Goal: Task Accomplishment & Management: Complete application form

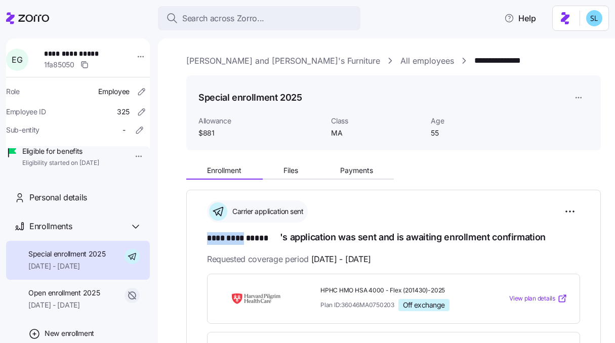
scroll to position [169, 0]
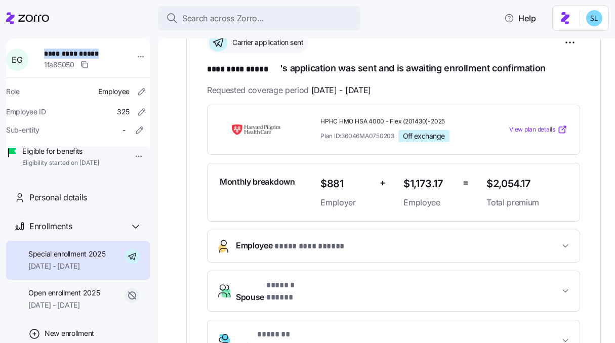
drag, startPoint x: 100, startPoint y: 57, endPoint x: 43, endPoint y: 58, distance: 57.2
click at [43, 58] on div "**********" at bounding box center [84, 60] width 89 height 30
copy span "**********"
click at [111, 56] on span "**********" at bounding box center [77, 54] width 67 height 10
drag, startPoint x: 112, startPoint y: 55, endPoint x: 59, endPoint y: 47, distance: 54.3
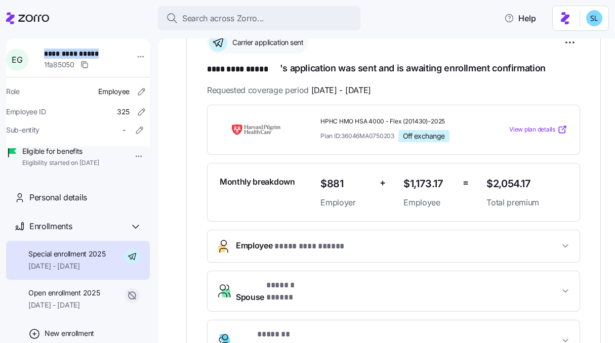
click at [59, 47] on div "**********" at bounding box center [78, 105] width 144 height 135
copy span "**********"
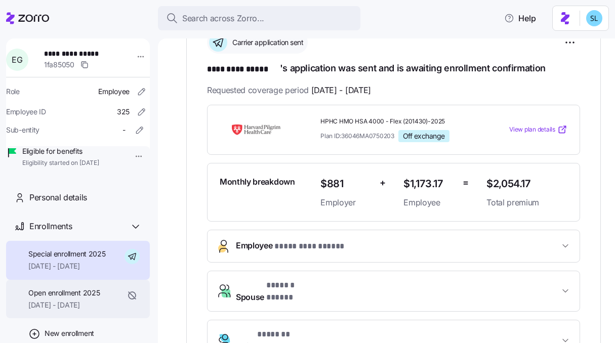
click at [100, 311] on div "Open enrollment 2025 08/01/2025 - 08/31/2025" at bounding box center [63, 299] width 71 height 23
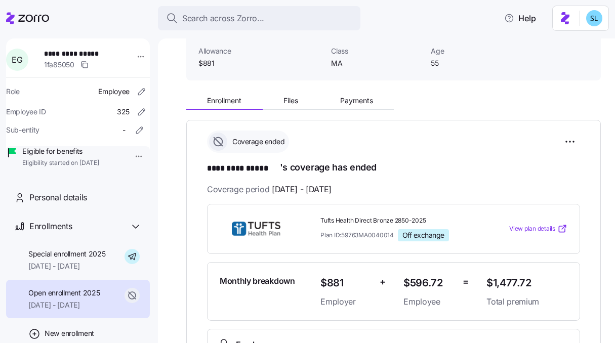
scroll to position [188, 0]
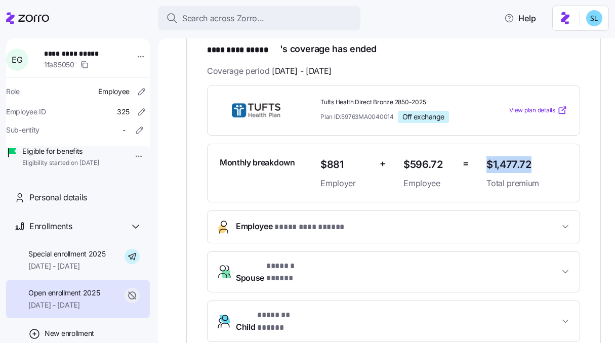
drag, startPoint x: 537, startPoint y: 164, endPoint x: 478, endPoint y: 165, distance: 59.2
click at [482, 165] on div "$1,477.72 Total premium" at bounding box center [526, 172] width 89 height 41
copy span "$1,477.72"
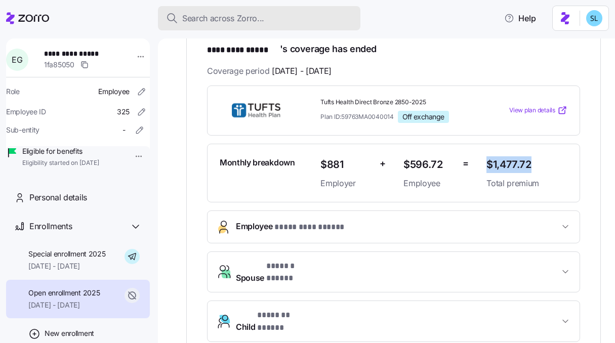
click at [272, 18] on div "Search across Zorro..." at bounding box center [259, 18] width 186 height 13
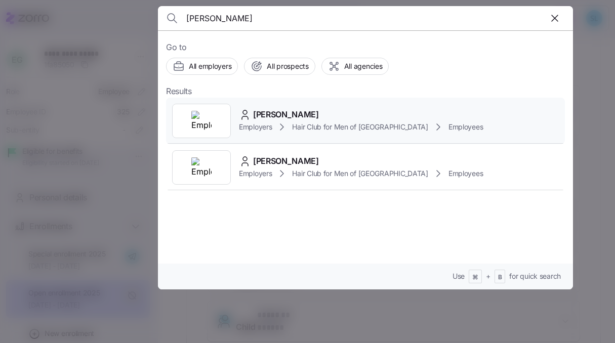
type input "fusco"
click at [312, 98] on div "Linda Fusco Employers Hair Club for Men of Boston Employees" at bounding box center [365, 121] width 399 height 47
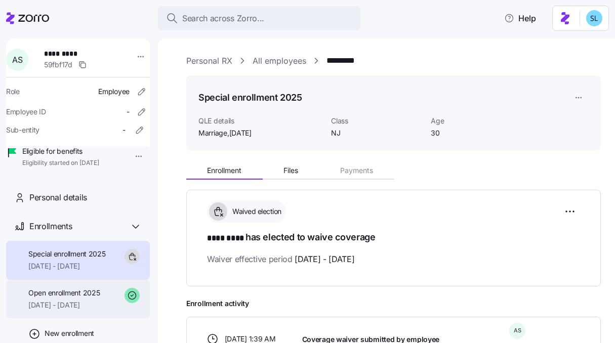
click at [85, 310] on span "08/01/2025 - 09/30/2025" at bounding box center [63, 305] width 71 height 10
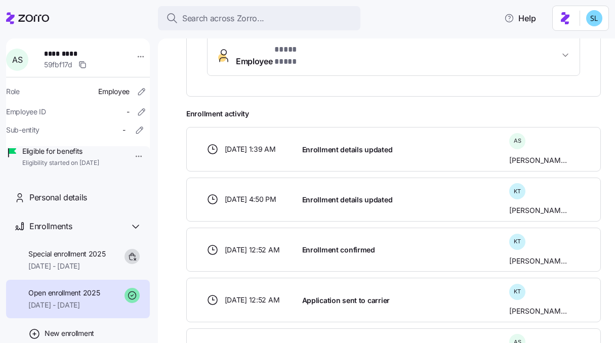
scroll to position [160, 0]
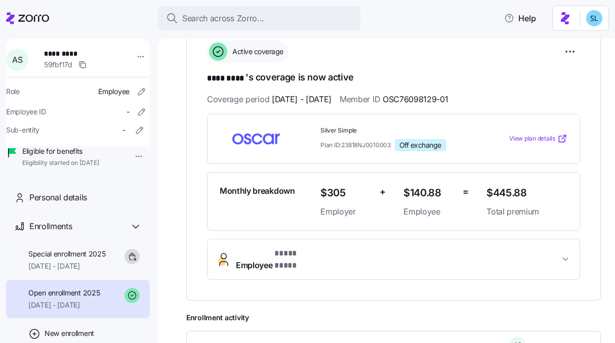
click at [68, 56] on span "*********" at bounding box center [77, 54] width 67 height 10
copy span "*********"
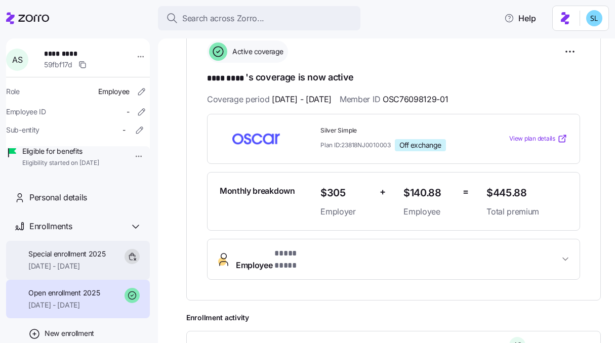
click at [93, 271] on span "10/01/2025 - 12/31/2025" at bounding box center [66, 266] width 77 height 10
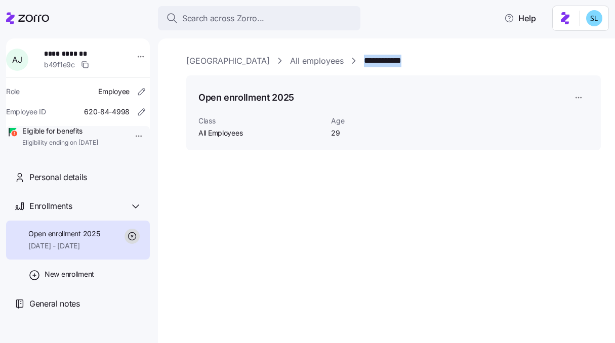
drag, startPoint x: 394, startPoint y: 58, endPoint x: 340, endPoint y: 58, distance: 54.1
click at [340, 58] on div "**********" at bounding box center [393, 61] width 414 height 13
copy link "**********"
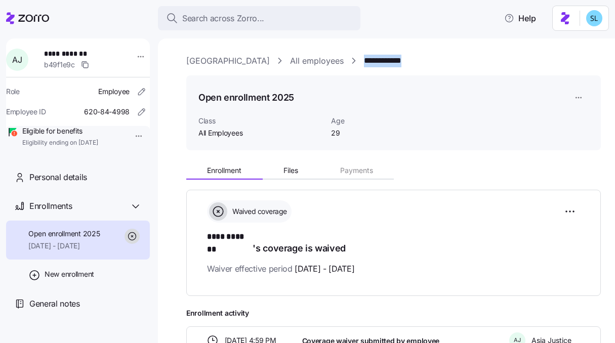
click at [411, 51] on div "**********" at bounding box center [386, 190] width 457 height 305
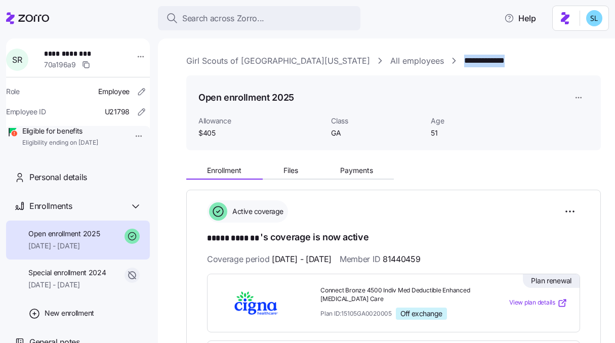
drag, startPoint x: 455, startPoint y: 62, endPoint x: 396, endPoint y: 61, distance: 59.2
click at [396, 61] on div "**********" at bounding box center [393, 61] width 414 height 13
copy link "**********"
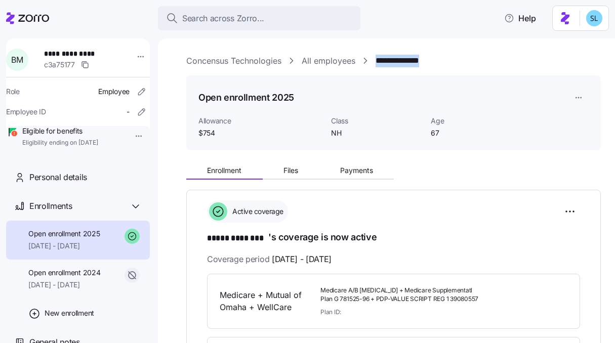
drag, startPoint x: 440, startPoint y: 56, endPoint x: 376, endPoint y: 57, distance: 63.8
click at [376, 57] on div "**********" at bounding box center [393, 61] width 414 height 13
copy link "**********"
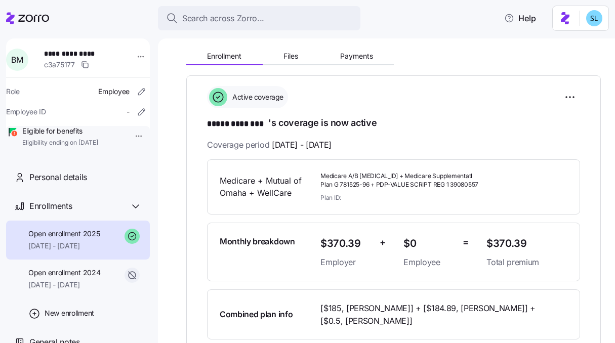
scroll to position [259, 0]
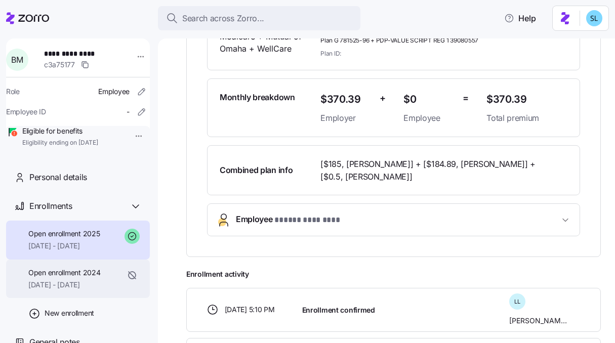
click at [90, 290] on span "01/01/2024 - 12/31/2024" at bounding box center [64, 285] width 72 height 10
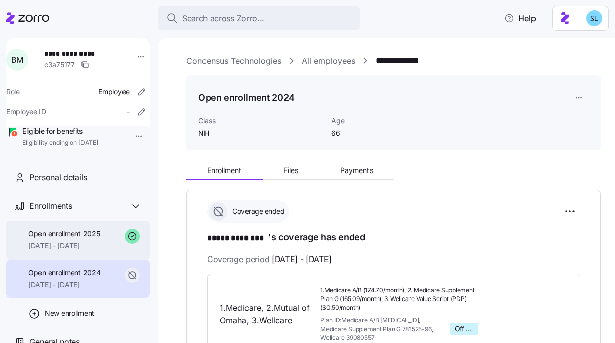
click at [70, 239] on span "Open enrollment 2025" at bounding box center [63, 234] width 71 height 10
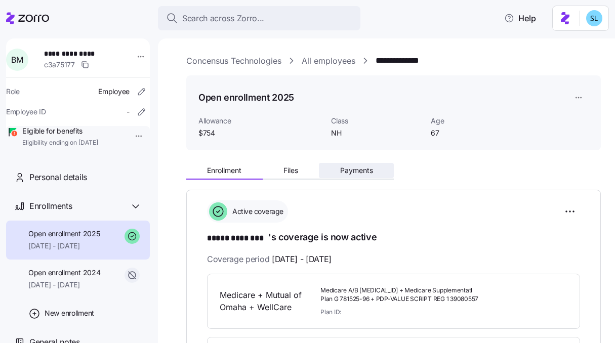
click at [357, 171] on span "Payments" at bounding box center [356, 170] width 33 height 7
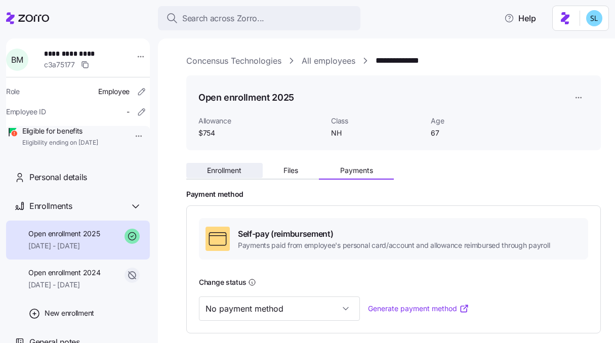
click at [243, 163] on button "Enrollment" at bounding box center [224, 170] width 76 height 15
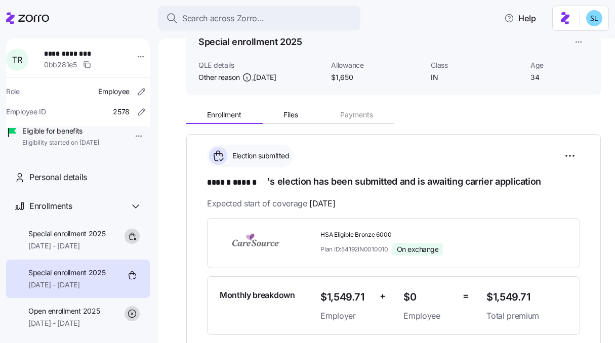
scroll to position [56, 0]
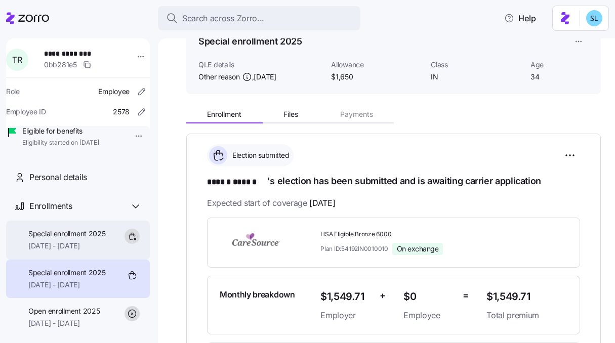
click at [101, 252] on div "Special enrollment 2025 10/01/2025 - 12/31/2025" at bounding box center [66, 240] width 77 height 23
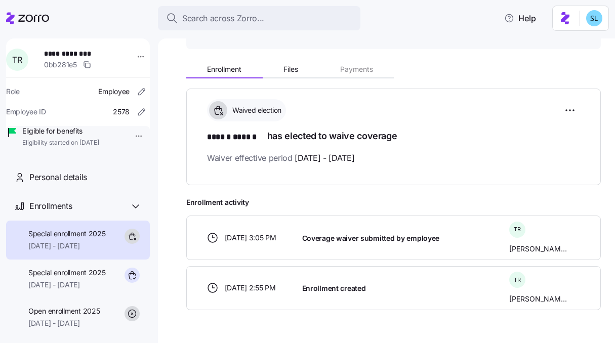
scroll to position [128, 0]
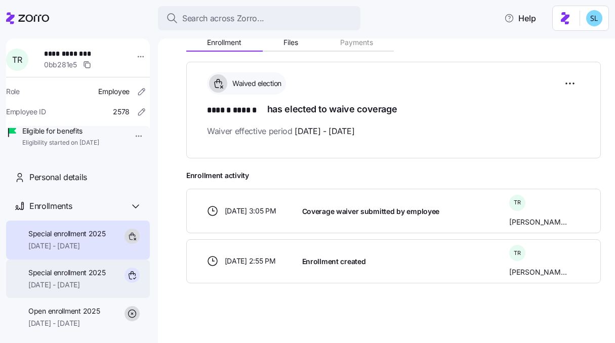
click at [51, 290] on span "10/01/2025 - 12/31/2025" at bounding box center [66, 285] width 77 height 10
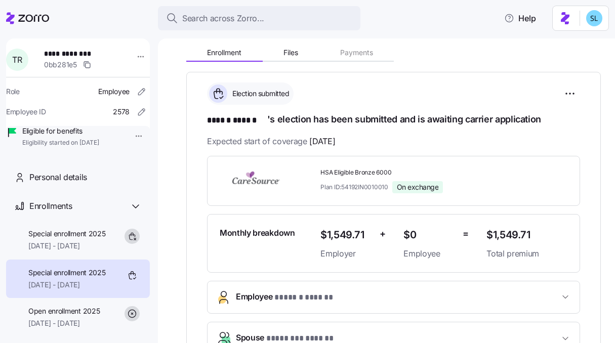
scroll to position [70, 0]
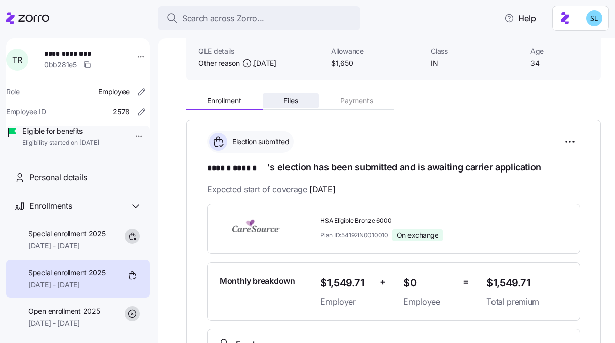
click at [281, 103] on button "Files" at bounding box center [291, 100] width 57 height 15
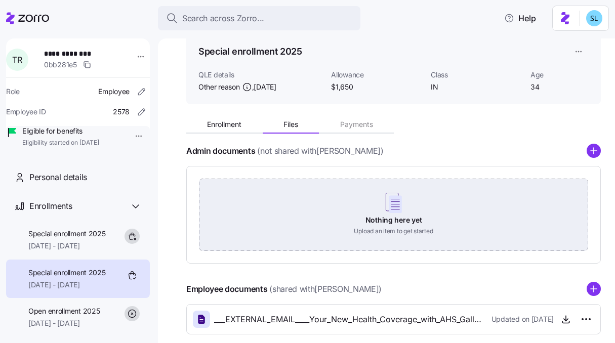
scroll to position [98, 0]
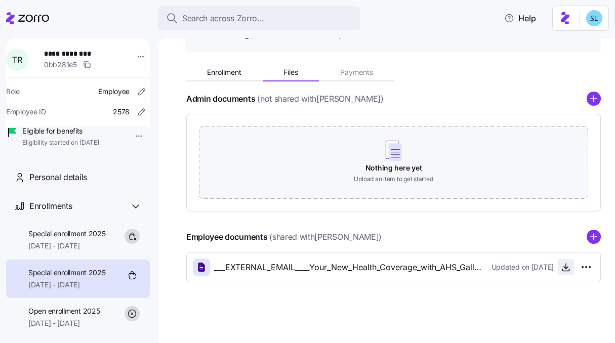
click at [561, 269] on icon "button" at bounding box center [566, 267] width 10 height 10
click at [244, 77] on button "Enrollment" at bounding box center [224, 72] width 76 height 15
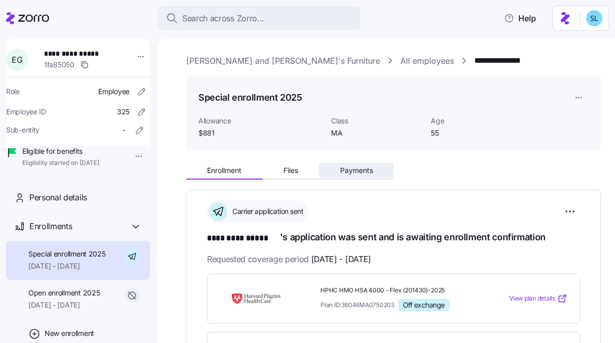
click at [351, 169] on span "Payments" at bounding box center [356, 170] width 33 height 7
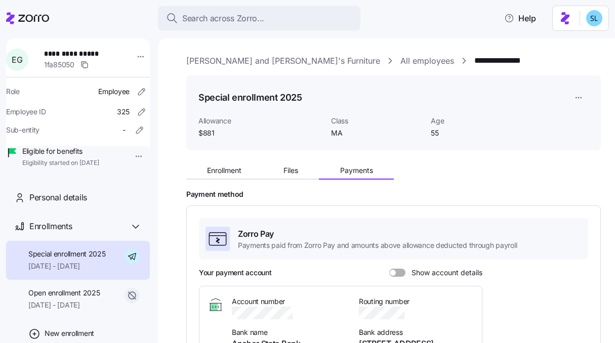
click at [403, 272] on span at bounding box center [401, 273] width 10 height 8
click at [389, 269] on input "Show account details" at bounding box center [389, 269] width 0 height 0
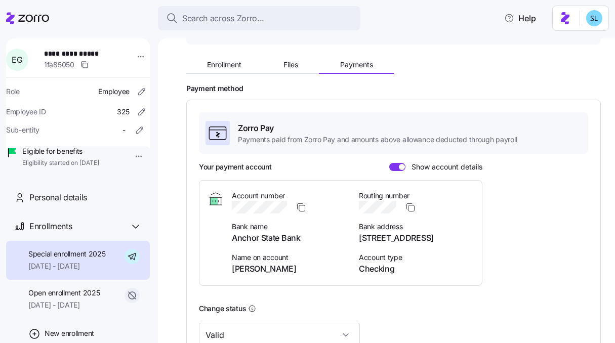
scroll to position [107, 0]
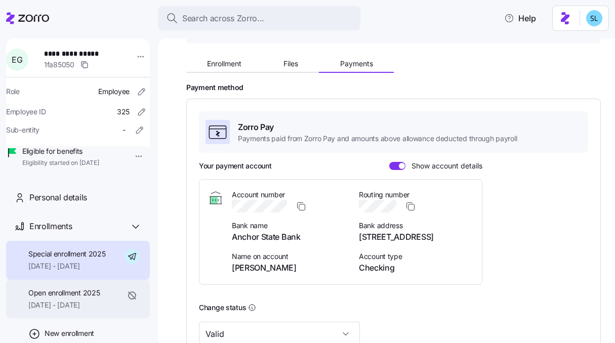
click at [100, 310] on span "[DATE] - [DATE]" at bounding box center [63, 305] width 71 height 10
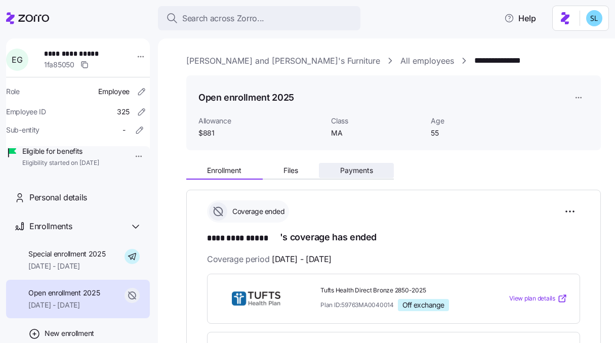
click at [359, 174] on span "Payments" at bounding box center [356, 170] width 33 height 7
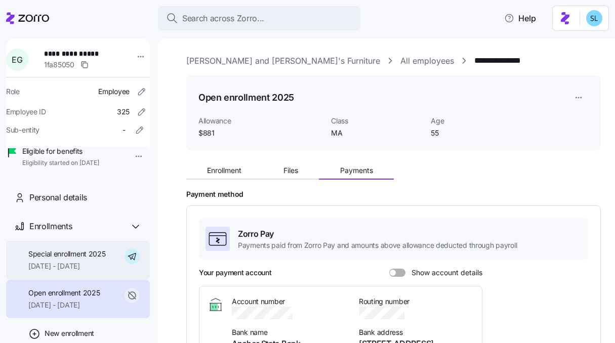
click at [96, 259] on span "Special enrollment 2025" at bounding box center [66, 254] width 77 height 10
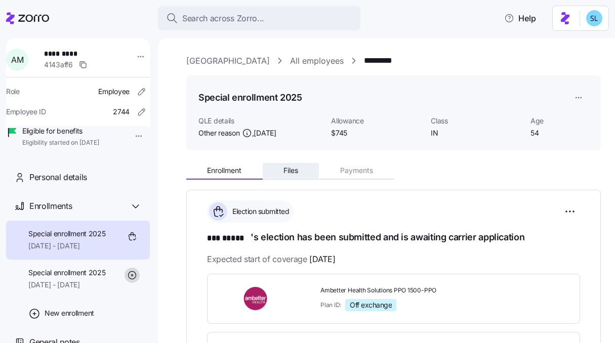
click at [284, 175] on button "Files" at bounding box center [291, 170] width 57 height 15
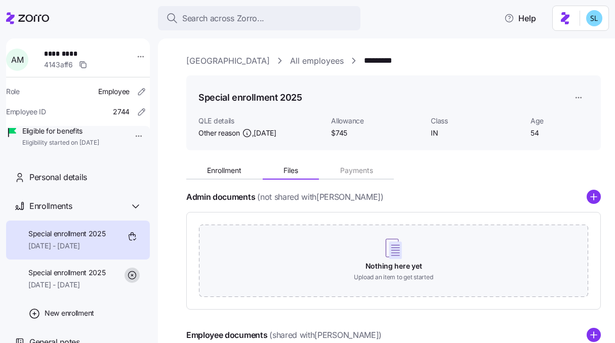
scroll to position [98, 0]
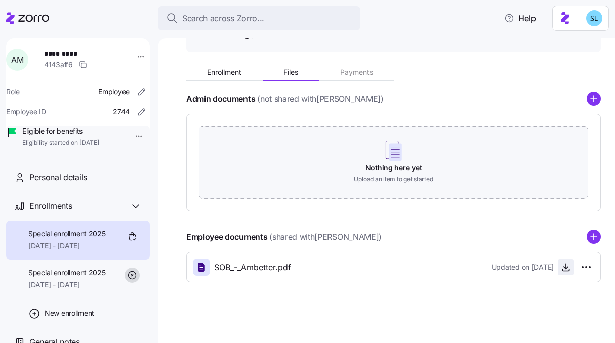
click at [563, 268] on icon "button" at bounding box center [566, 267] width 10 height 10
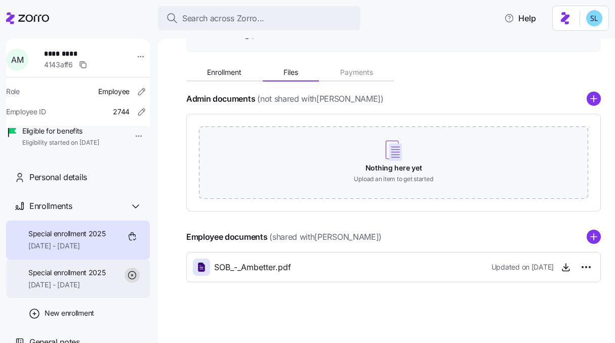
click at [70, 290] on span "05/01/2025 - 12/31/2025" at bounding box center [66, 285] width 77 height 10
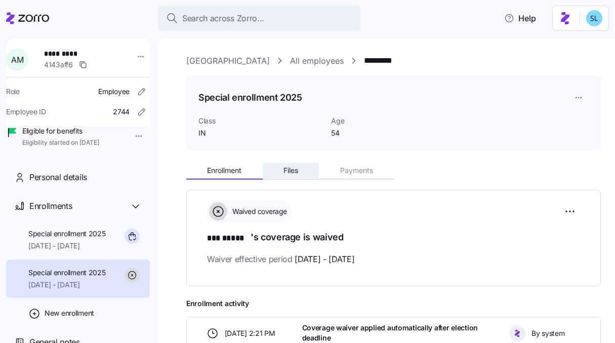
click at [301, 169] on button "Files" at bounding box center [291, 170] width 57 height 15
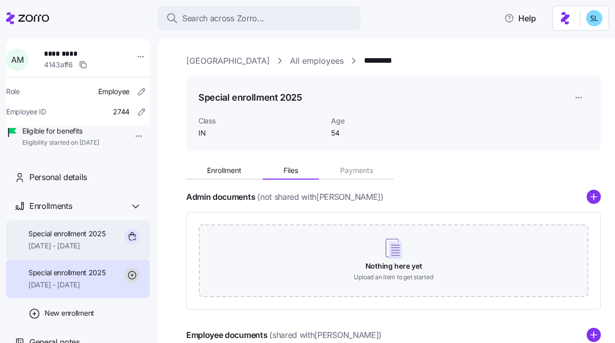
click at [63, 251] on span "10/01/2025 - 12/31/2025" at bounding box center [66, 246] width 77 height 10
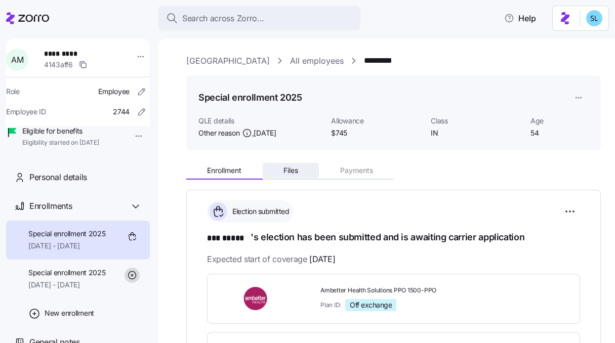
click at [295, 177] on button "Files" at bounding box center [291, 170] width 57 height 15
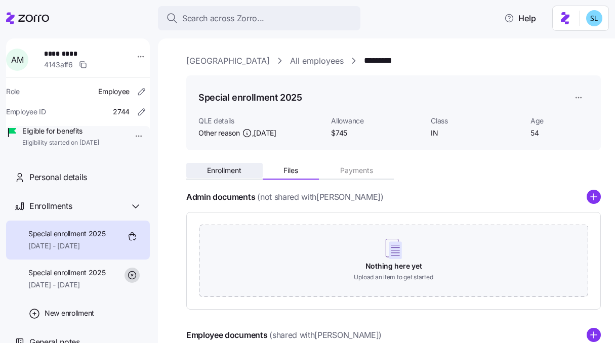
click at [245, 176] on button "Enrollment" at bounding box center [224, 170] width 76 height 15
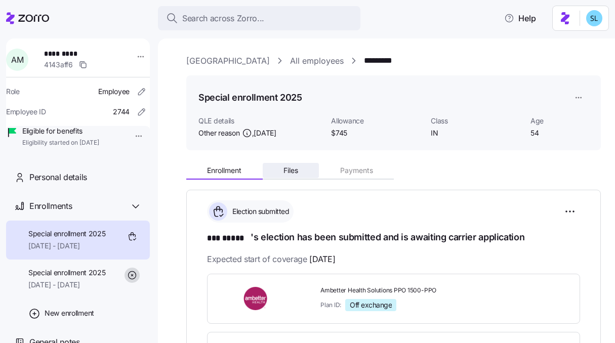
click at [302, 178] on button "Files" at bounding box center [291, 170] width 57 height 15
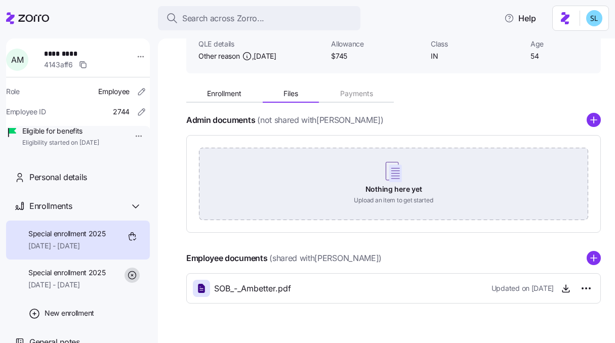
scroll to position [98, 0]
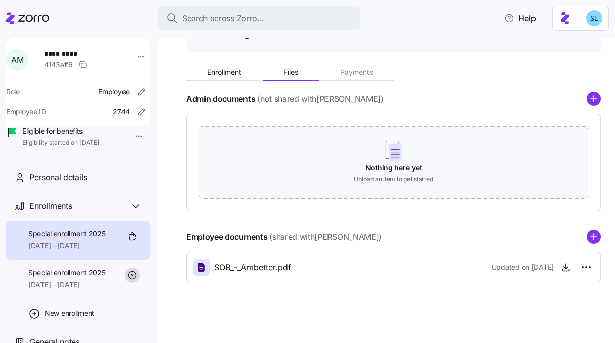
click at [577, 239] on div "Employee documents (shared with Amy Moore )" at bounding box center [393, 237] width 414 height 14
click at [587, 236] on circle "add icon" at bounding box center [593, 237] width 13 height 13
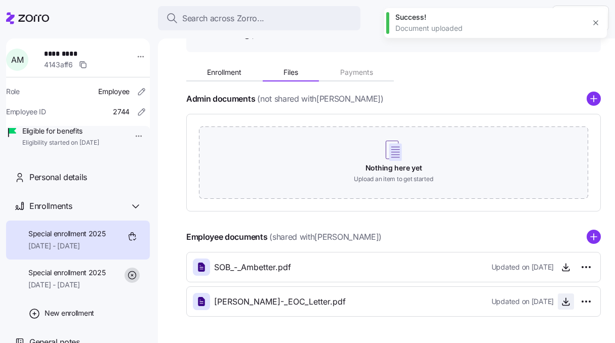
click at [561, 306] on icon "button" at bounding box center [566, 302] width 10 height 10
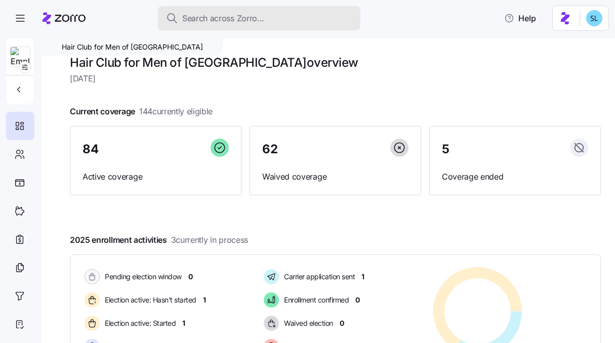
click at [278, 18] on div "Search across Zorro..." at bounding box center [259, 18] width 186 height 13
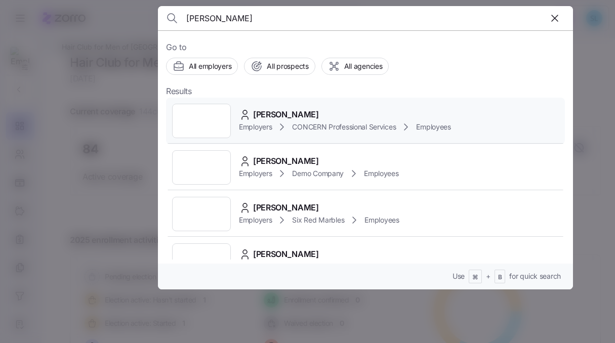
type input "[PERSON_NAME]"
click at [306, 117] on div "[PERSON_NAME]" at bounding box center [345, 114] width 212 height 13
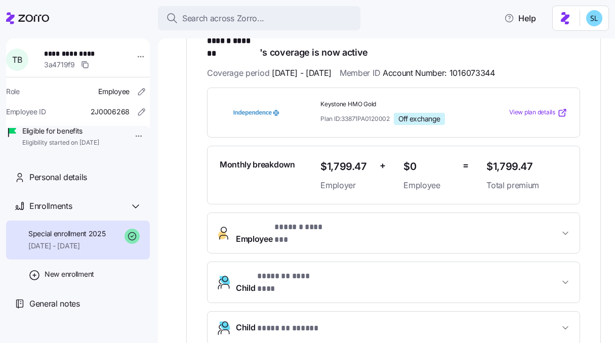
scroll to position [182, 0]
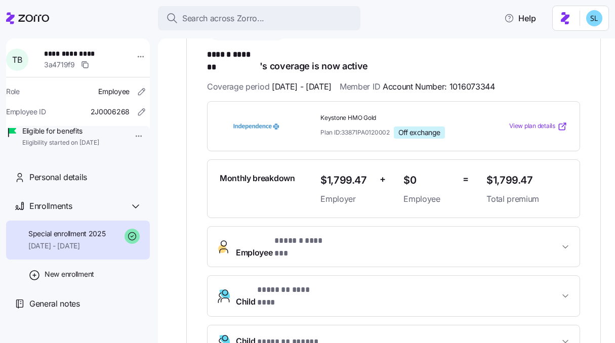
click at [494, 80] on span "Account Number: 1016073344" at bounding box center [439, 86] width 112 height 13
copy span "1016073344"
click at [383, 235] on span "Employee * ****** ******* *" at bounding box center [397, 247] width 323 height 24
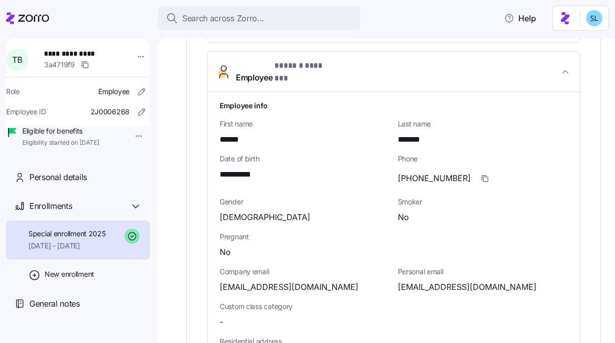
scroll to position [361, 0]
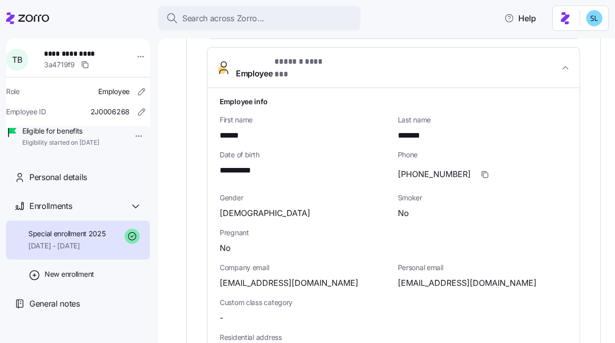
copy span "*****"
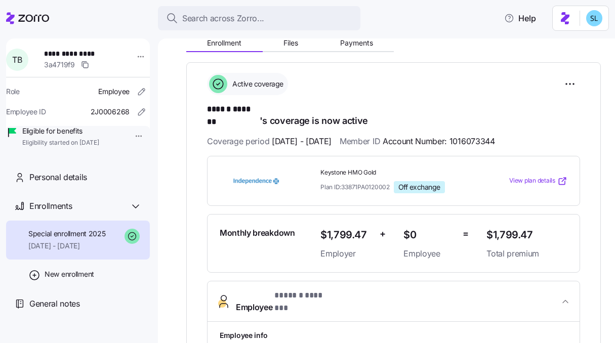
scroll to position [85, 0]
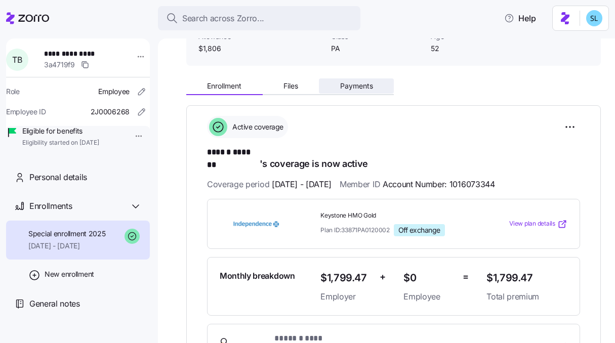
click at [347, 86] on span "Payments" at bounding box center [356, 85] width 33 height 7
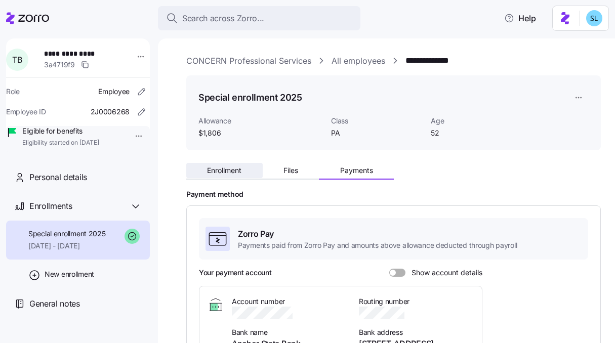
click at [236, 172] on span "Enrollment" at bounding box center [224, 170] width 34 height 7
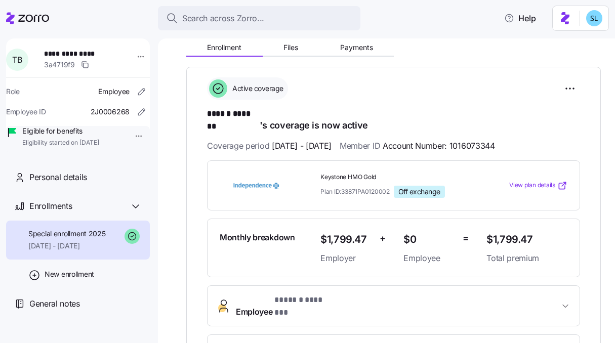
scroll to position [207, 0]
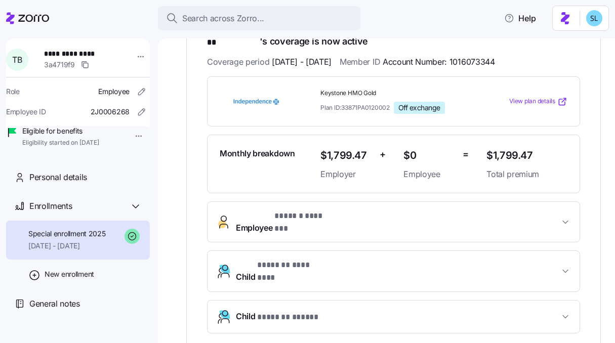
click at [512, 147] on span "$1,799.47" at bounding box center [526, 155] width 81 height 17
copy span "$1,799.47"
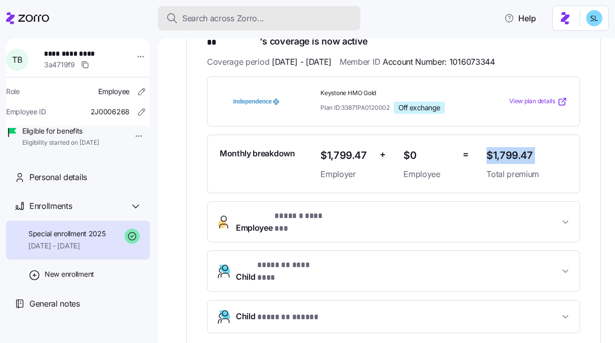
click at [328, 12] on div "Search across Zorro..." at bounding box center [259, 18] width 186 height 13
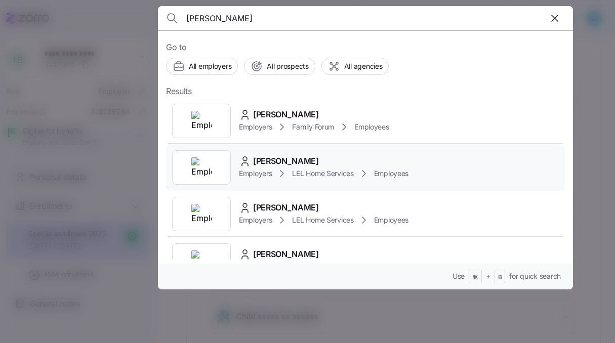
type input "mccrary"
click at [297, 162] on span "[PERSON_NAME]" at bounding box center [286, 161] width 66 height 13
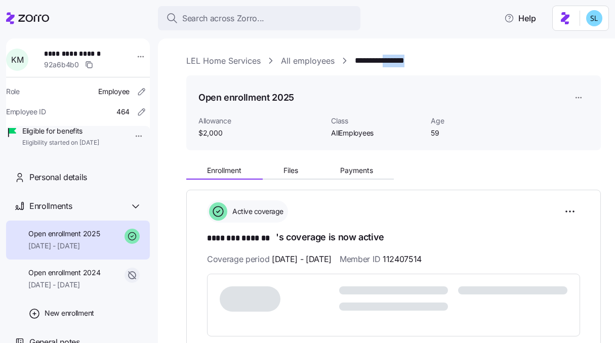
drag, startPoint x: 442, startPoint y: 59, endPoint x: 390, endPoint y: 60, distance: 52.6
click at [390, 60] on div "**********" at bounding box center [393, 61] width 414 height 13
copy link "*******"
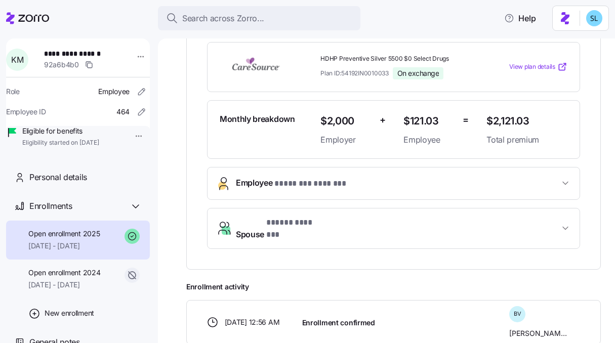
scroll to position [30, 0]
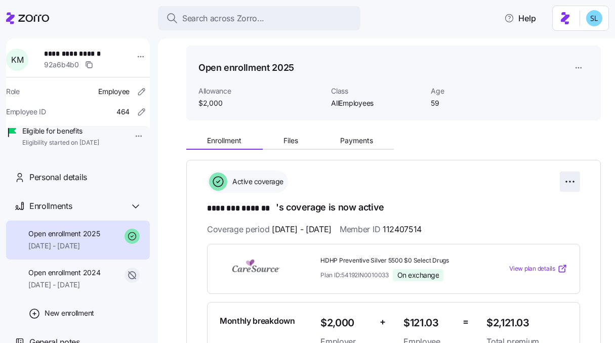
click at [566, 180] on html "**********" at bounding box center [307, 168] width 615 height 337
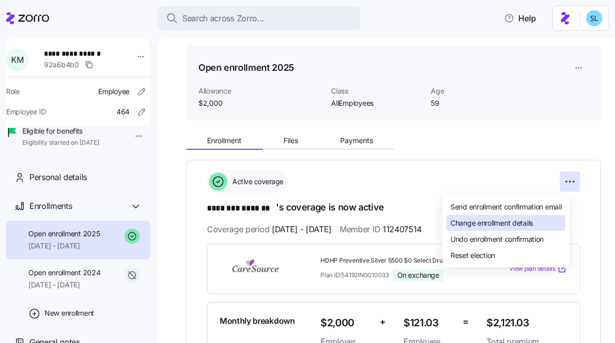
click at [538, 226] on div "Change enrollment details" at bounding box center [505, 223] width 119 height 16
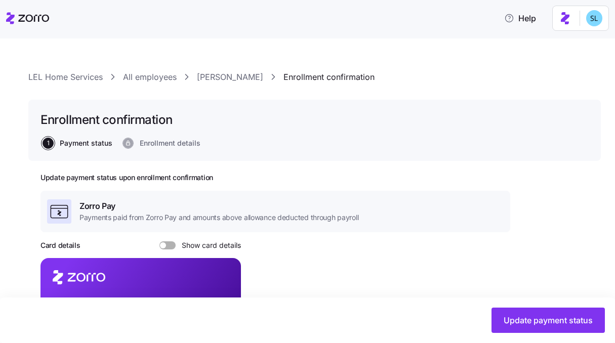
click at [249, 78] on link "[PERSON_NAME]" at bounding box center [230, 77] width 66 height 13
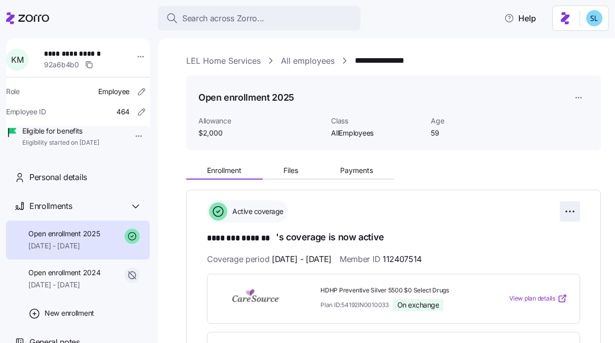
click at [564, 201] on html "**********" at bounding box center [307, 168] width 615 height 337
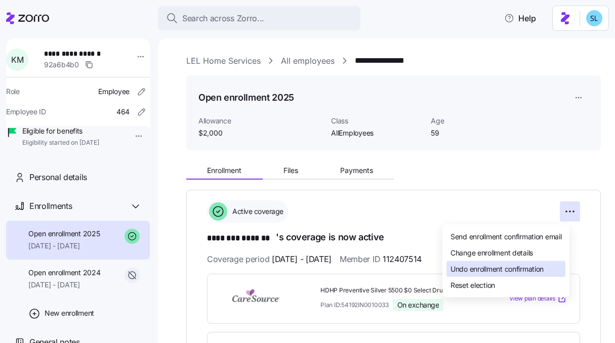
click at [539, 265] on span "Undo enrollment confirmation" at bounding box center [496, 269] width 93 height 10
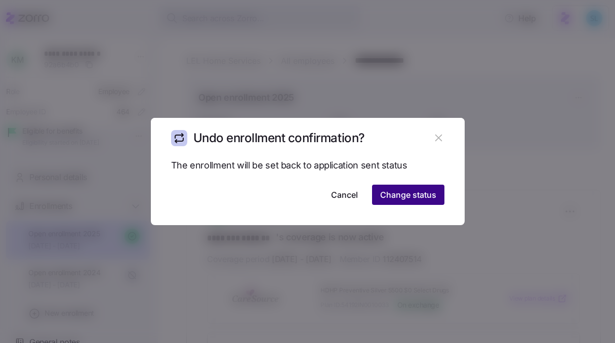
click at [432, 191] on span "Change status" at bounding box center [408, 195] width 56 height 12
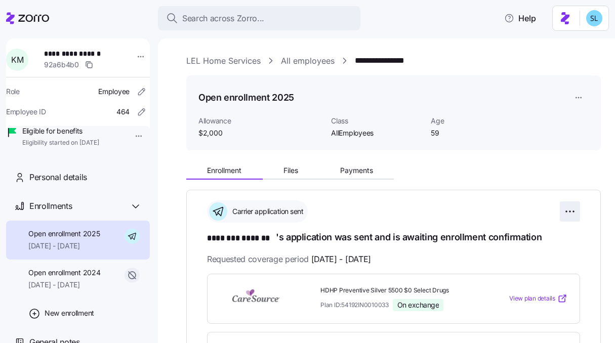
click at [552, 206] on html "**********" at bounding box center [307, 168] width 615 height 337
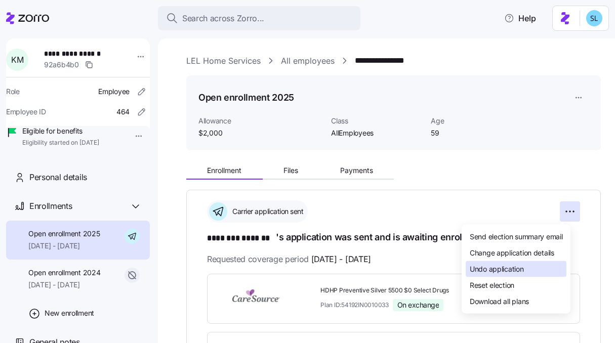
click at [533, 271] on div "Undo application" at bounding box center [516, 269] width 101 height 16
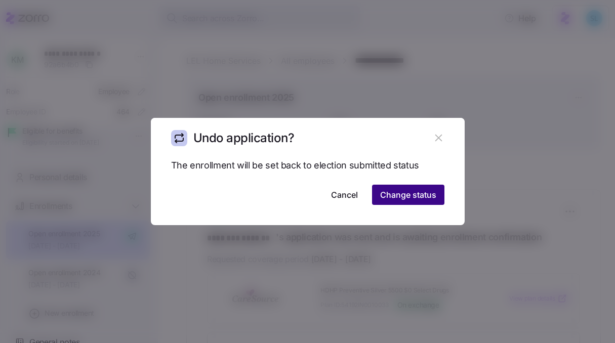
click at [413, 197] on span "Change status" at bounding box center [408, 195] width 56 height 12
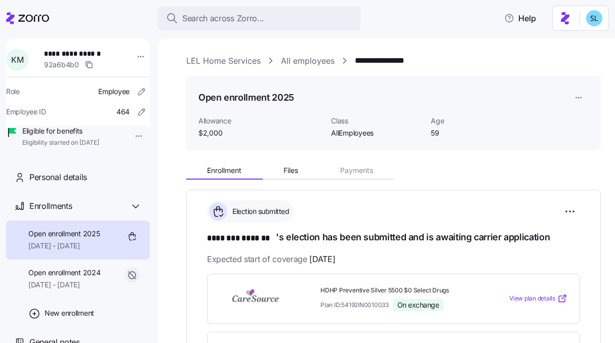
click at [564, 214] on html "**********" at bounding box center [307, 168] width 615 height 337
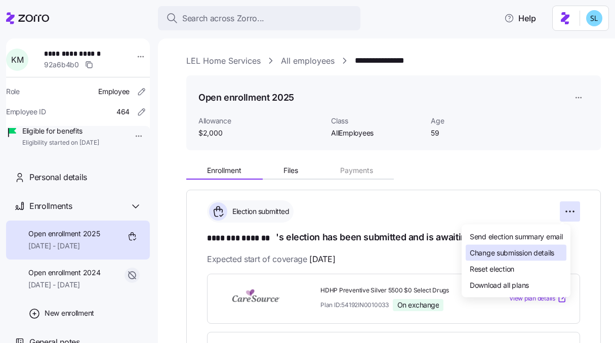
click at [549, 254] on span "Change submission details" at bounding box center [512, 252] width 85 height 10
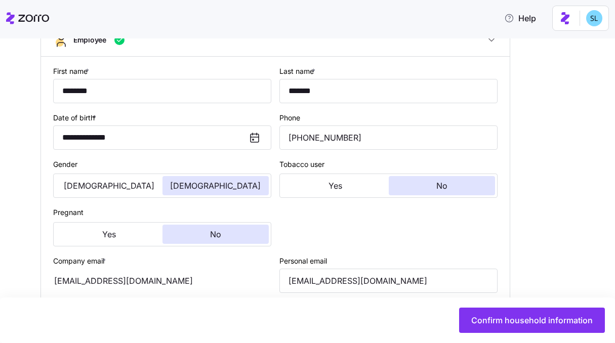
scroll to position [243, 0]
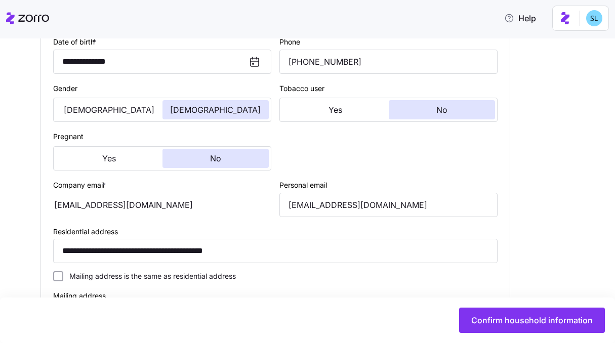
type input "AllEmployees"
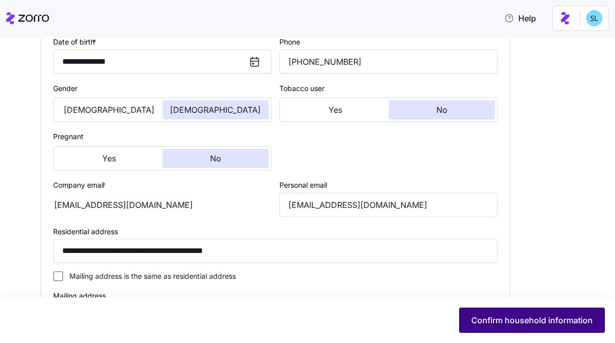
click at [568, 323] on span "Confirm household information" at bounding box center [531, 320] width 121 height 12
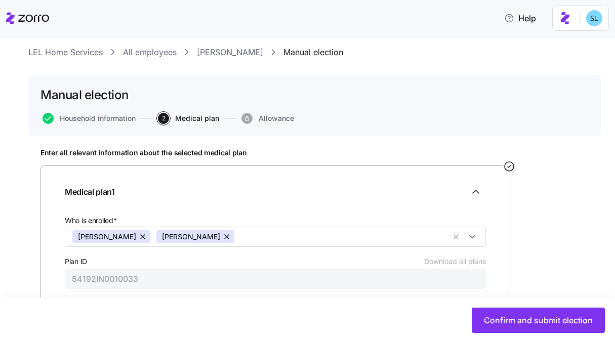
scroll to position [163, 0]
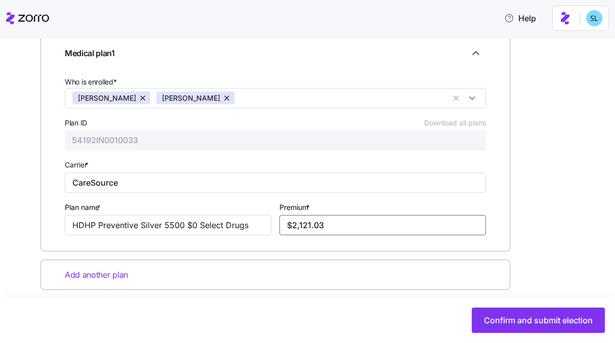
click at [370, 226] on input "$2,121.03" at bounding box center [382, 225] width 206 height 20
paste input "39.36"
type input "$2,139.36"
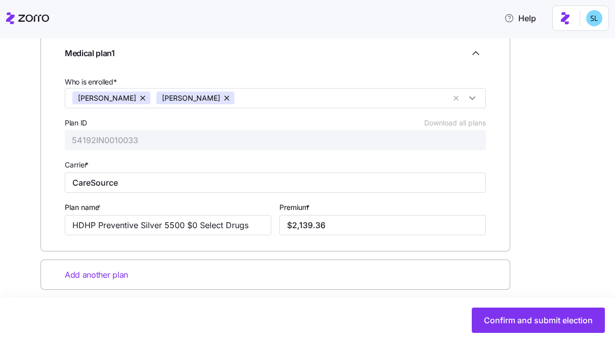
click at [536, 245] on div "Enter all relevant information about the selected medical plan Medical plan 1 W…" at bounding box center [314, 175] width 548 height 331
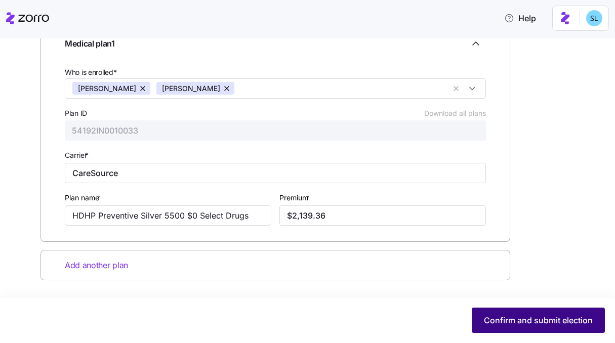
click at [566, 320] on span "Confirm and submit election" at bounding box center [538, 320] width 109 height 12
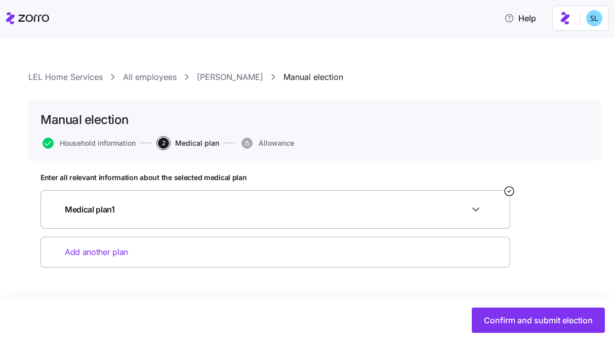
scroll to position [0, 0]
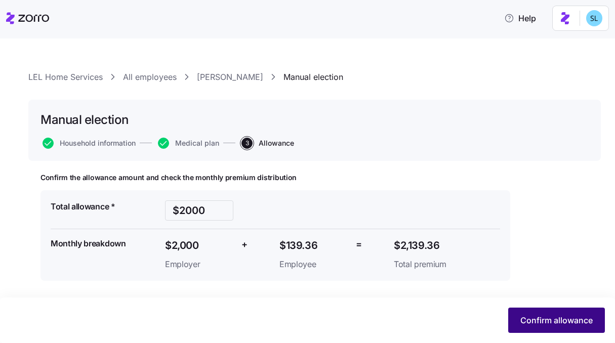
click at [568, 314] on button "Confirm allowance" at bounding box center [556, 320] width 97 height 25
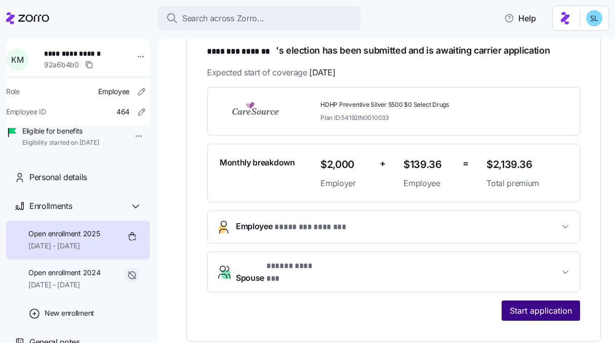
scroll to position [251, 0]
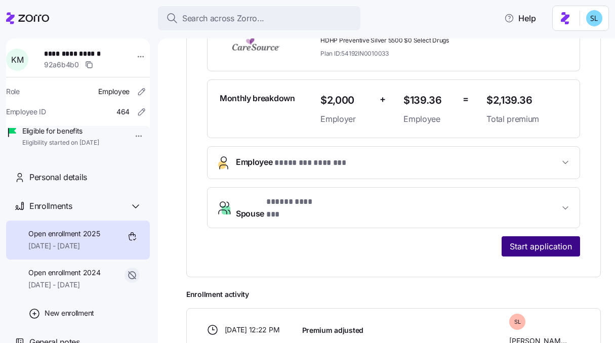
click at [513, 242] on span "Start application" at bounding box center [541, 246] width 62 height 12
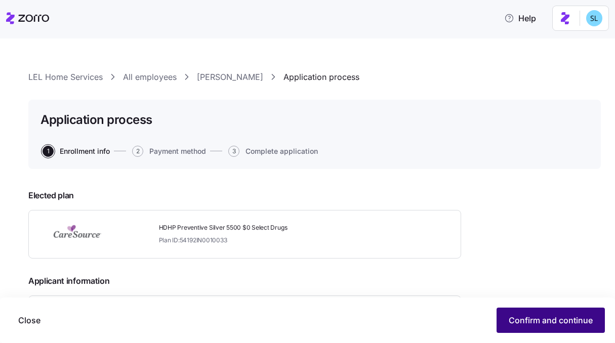
click at [534, 323] on span "Confirm and continue" at bounding box center [551, 320] width 84 height 12
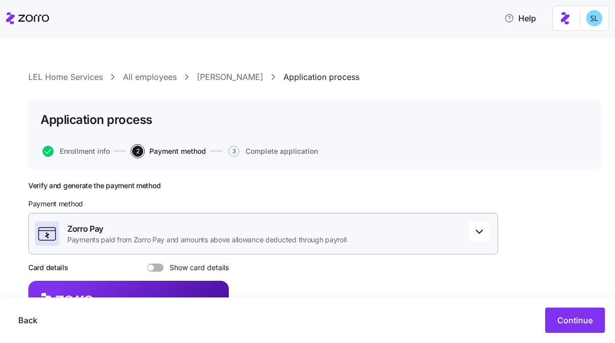
scroll to position [157, 0]
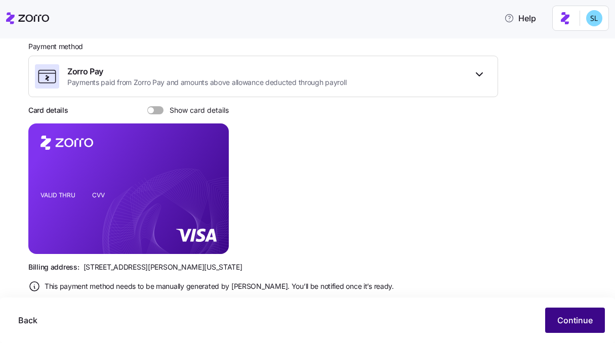
click at [552, 325] on button "Continue" at bounding box center [575, 320] width 60 height 25
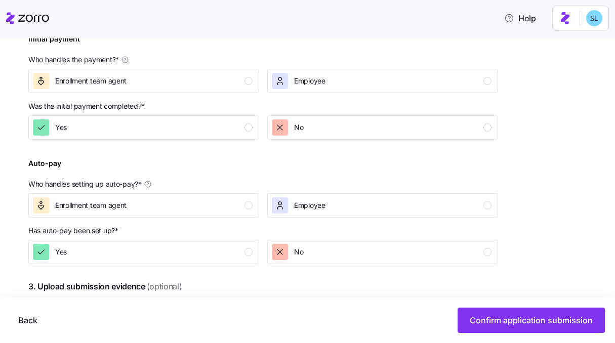
scroll to position [330, 0]
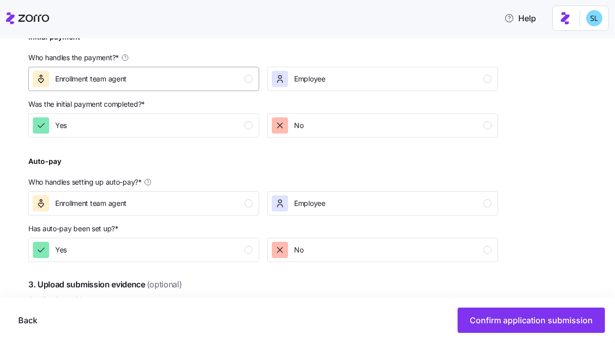
click at [182, 85] on div "Enrollment team agent" at bounding box center [143, 79] width 220 height 16
click at [183, 127] on div "Yes" at bounding box center [143, 125] width 220 height 16
click at [300, 205] on span "Employee" at bounding box center [309, 203] width 31 height 10
click at [251, 251] on div "button" at bounding box center [248, 250] width 8 height 8
click at [433, 251] on div "No" at bounding box center [382, 250] width 220 height 16
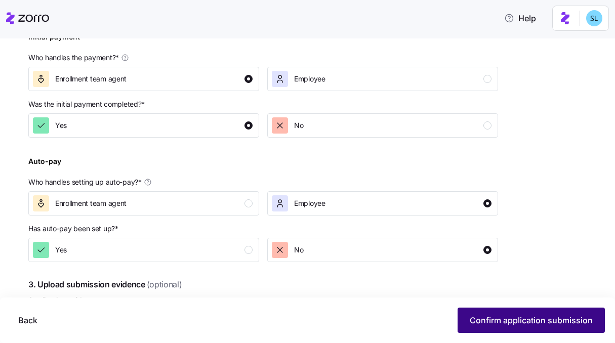
click at [487, 313] on button "Confirm application submission" at bounding box center [530, 320] width 147 height 25
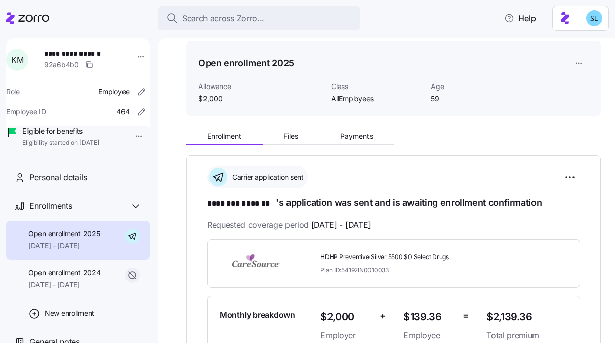
scroll to position [168, 0]
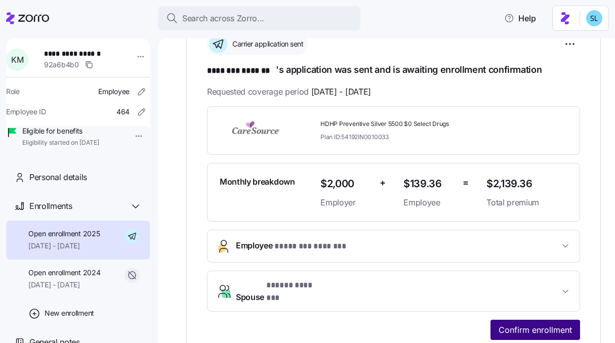
click at [526, 326] on span "Confirm enrollment" at bounding box center [534, 330] width 73 height 12
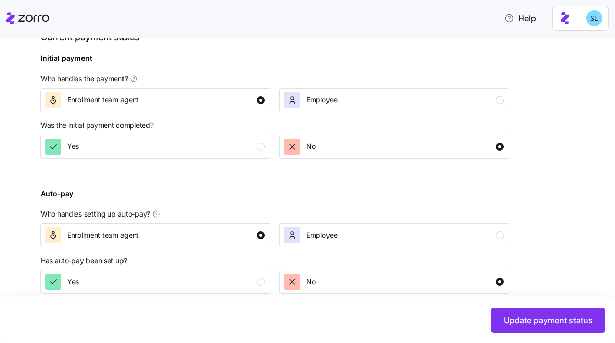
scroll to position [428, 0]
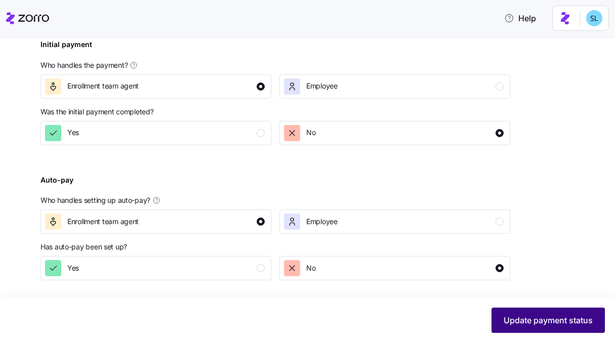
click at [514, 319] on span "Update payment status" at bounding box center [548, 320] width 89 height 12
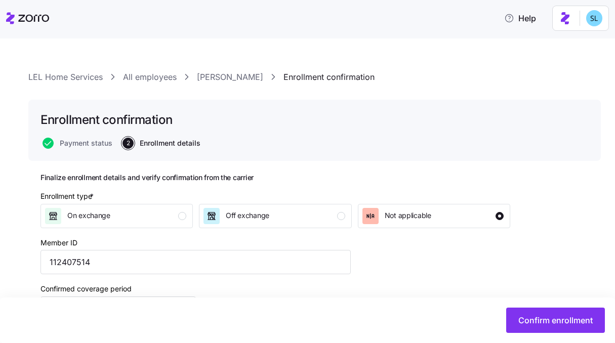
scroll to position [138, 0]
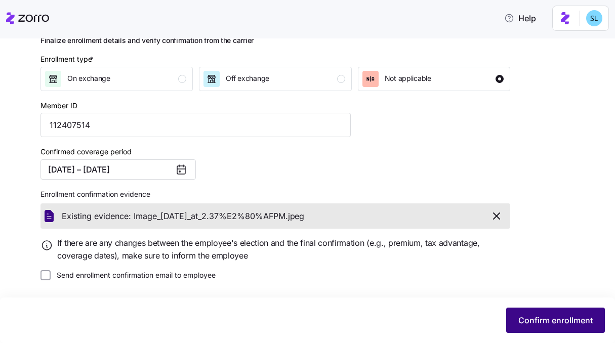
click at [529, 325] on span "Confirm enrollment" at bounding box center [555, 320] width 74 height 12
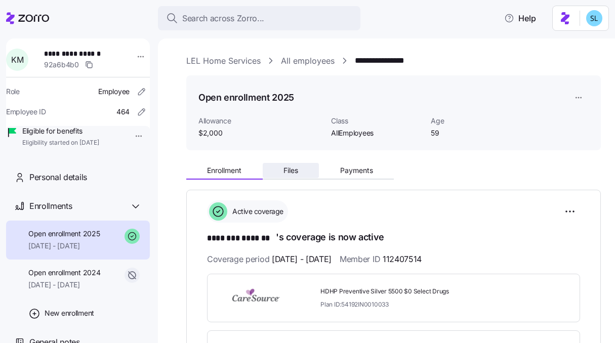
click at [290, 167] on span "Files" at bounding box center [290, 170] width 15 height 7
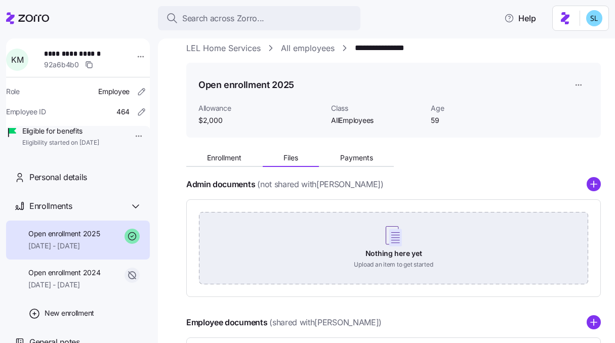
scroll to position [137, 0]
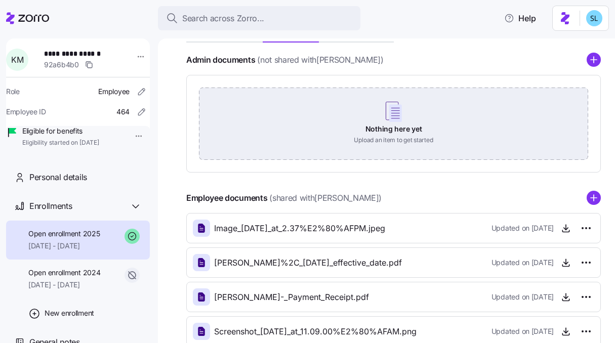
click at [381, 114] on div "Nothing here yet Upload an item to get started" at bounding box center [393, 123] width 389 height 71
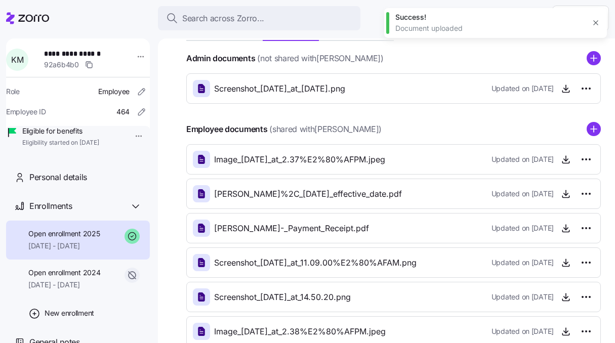
scroll to position [139, 0]
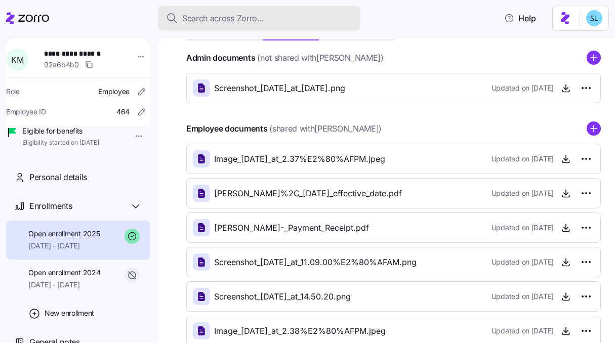
click at [303, 12] on div "Search across Zorro..." at bounding box center [259, 18] width 186 height 13
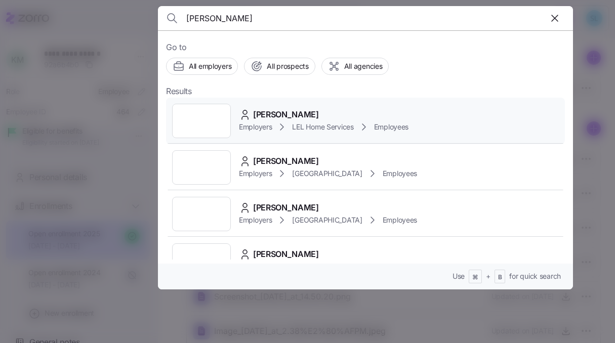
type input "[PERSON_NAME]"
click at [337, 114] on div "[PERSON_NAME]" at bounding box center [324, 114] width 170 height 13
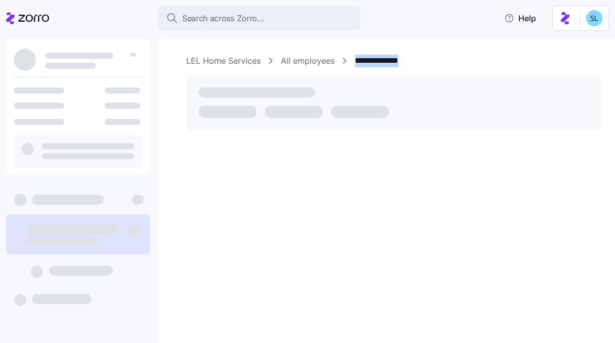
drag, startPoint x: 439, startPoint y: 57, endPoint x: 355, endPoint y: 65, distance: 84.4
click at [355, 65] on div "**********" at bounding box center [393, 61] width 414 height 13
copy link "**********"
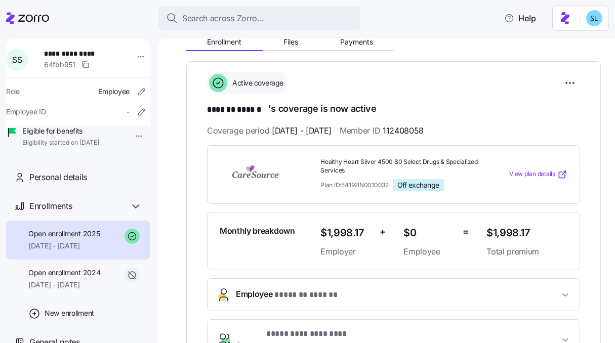
scroll to position [205, 0]
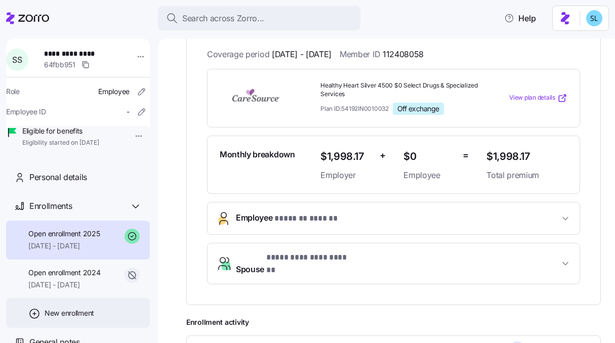
click at [71, 318] on span "New enrollment" at bounding box center [70, 313] width 50 height 10
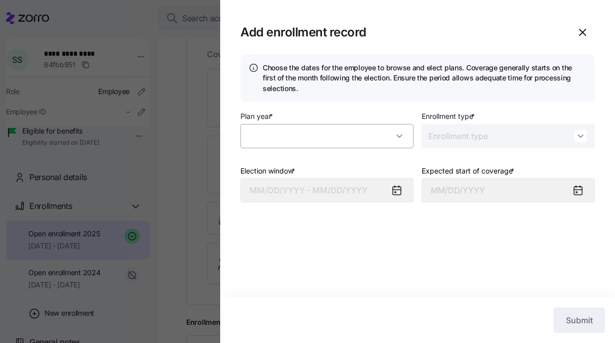
click at [279, 134] on input "Plan year *" at bounding box center [326, 136] width 173 height 24
click at [332, 240] on div "Choose the dates for the employee to browse and elect plans. Coverage generally…" at bounding box center [417, 176] width 395 height 243
click at [387, 141] on input "Plan year *" at bounding box center [326, 136] width 173 height 24
type input "2025"
type input "Special"
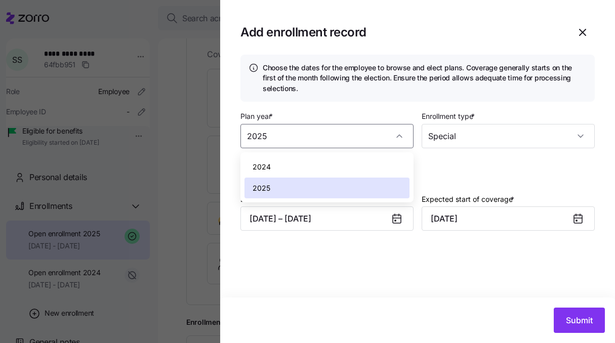
click at [450, 162] on div "Plan year * 2025 Enrollment type * Special QLE enrollment Election window * 09/…" at bounding box center [417, 178] width 354 height 137
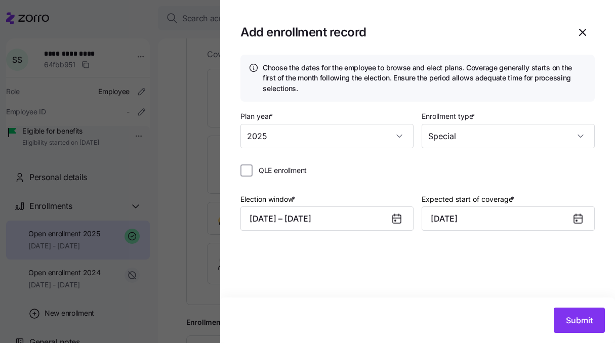
click at [397, 220] on icon at bounding box center [397, 219] width 8 height 8
click at [407, 232] on div "Election window * 09/03/2025 – 09/20/2025 Expected start of coverage * October …" at bounding box center [417, 216] width 354 height 47
click at [395, 222] on icon at bounding box center [397, 219] width 8 height 8
click at [350, 222] on button "09/03/2025 – 09/20/2025" at bounding box center [326, 218] width 173 height 24
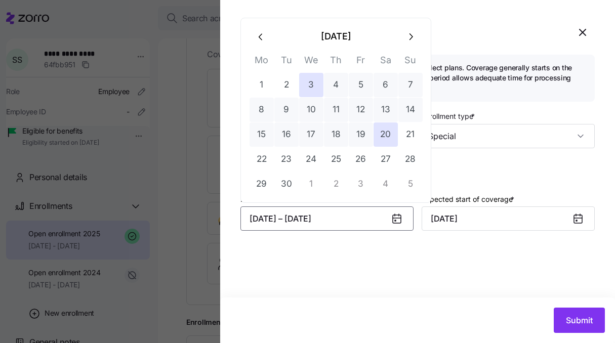
click at [262, 41] on icon "button" at bounding box center [261, 36] width 11 height 11
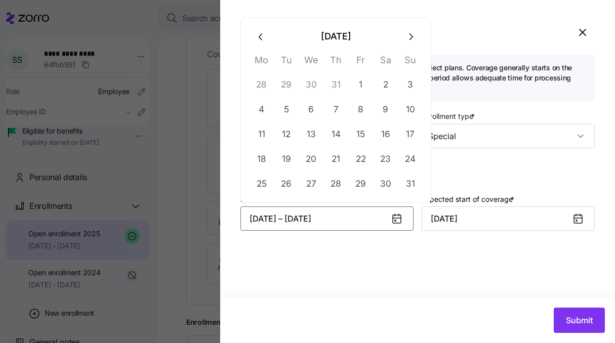
click at [262, 41] on icon "button" at bounding box center [261, 36] width 11 height 11
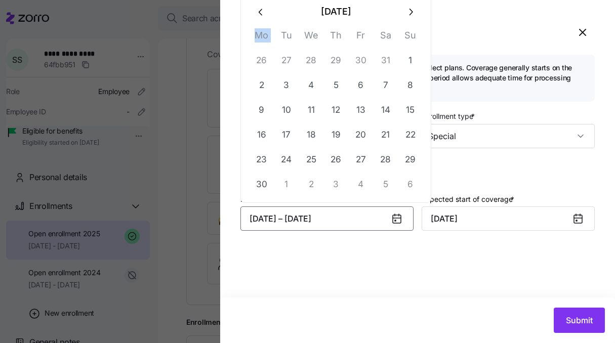
click at [262, 41] on th "Mo" at bounding box center [261, 38] width 25 height 20
click at [258, 20] on button "button" at bounding box center [261, 11] width 24 height 24
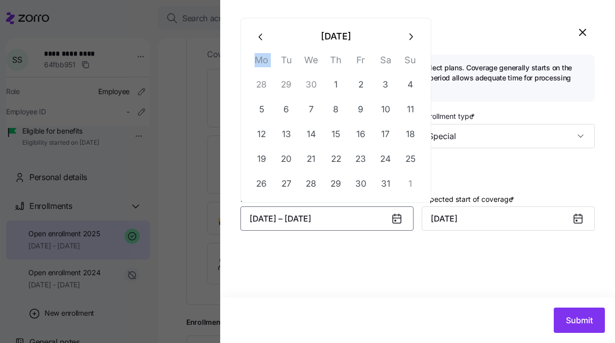
click at [263, 37] on icon "button" at bounding box center [261, 36] width 11 height 11
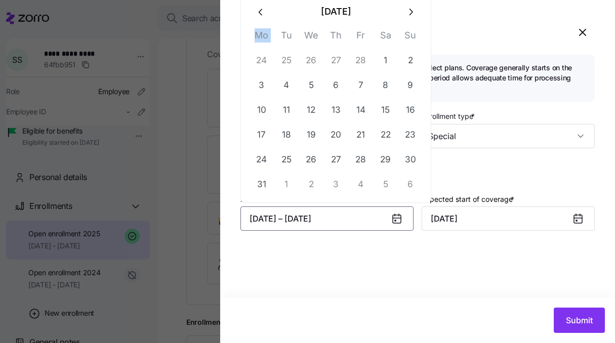
click at [261, 15] on icon "button" at bounding box center [261, 12] width 11 height 11
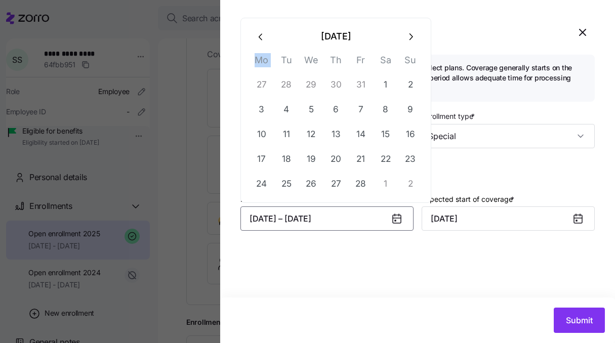
click at [266, 39] on button "button" at bounding box center [261, 36] width 24 height 24
click at [262, 40] on icon "button" at bounding box center [261, 36] width 11 height 11
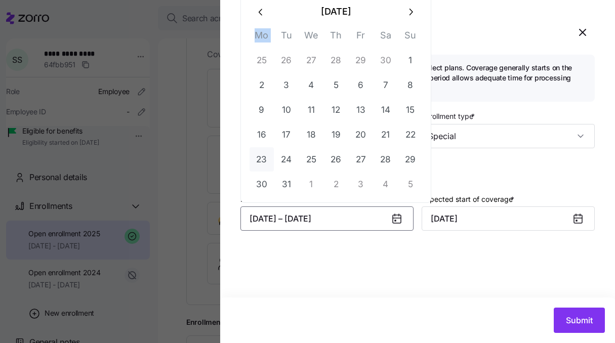
click at [265, 150] on button "23" at bounding box center [261, 159] width 24 height 24
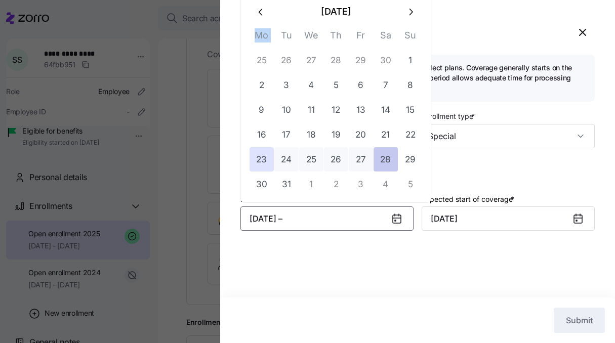
click at [374, 159] on button "28" at bounding box center [385, 159] width 24 height 24
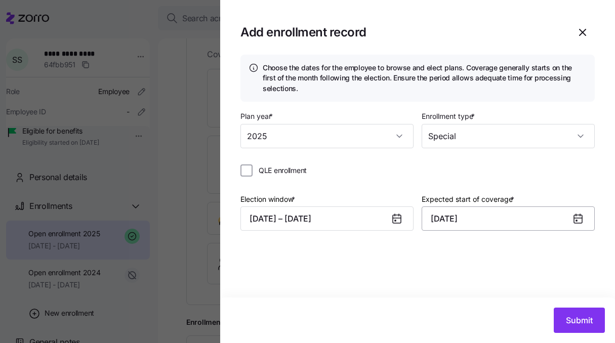
click at [481, 222] on input "October 1, 2025" at bounding box center [508, 218] width 173 height 24
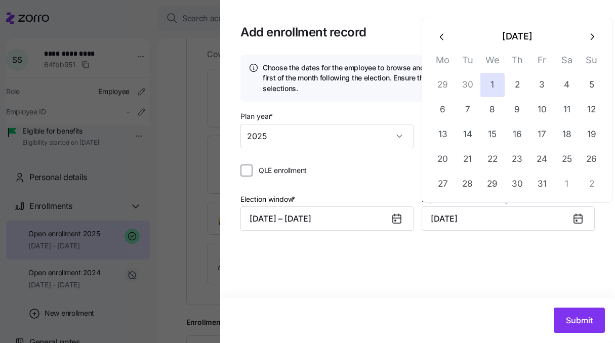
click at [437, 38] on icon "button" at bounding box center [442, 36] width 11 height 11
click at [439, 39] on icon "button" at bounding box center [442, 36] width 11 height 11
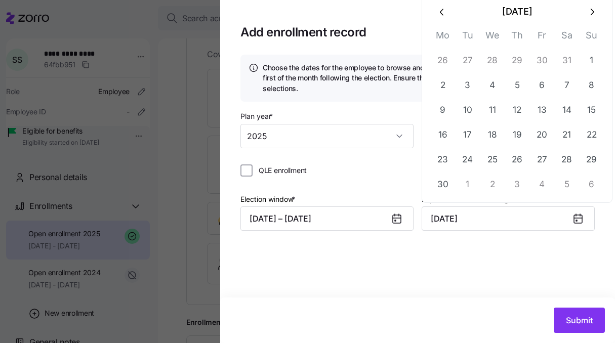
click at [439, 39] on th "Mo" at bounding box center [442, 38] width 25 height 20
click at [442, 22] on button "button" at bounding box center [442, 11] width 24 height 24
click at [441, 37] on icon "button" at bounding box center [442, 36] width 4 height 7
click at [441, 35] on icon "button" at bounding box center [442, 36] width 4 height 7
click at [441, 16] on icon "button" at bounding box center [442, 12] width 11 height 11
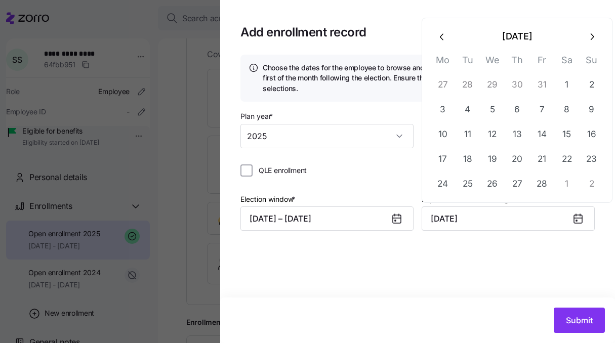
click at [443, 33] on icon "button" at bounding box center [442, 36] width 11 height 11
click at [484, 86] on button "1" at bounding box center [492, 85] width 24 height 24
type input "January 1, 2025"
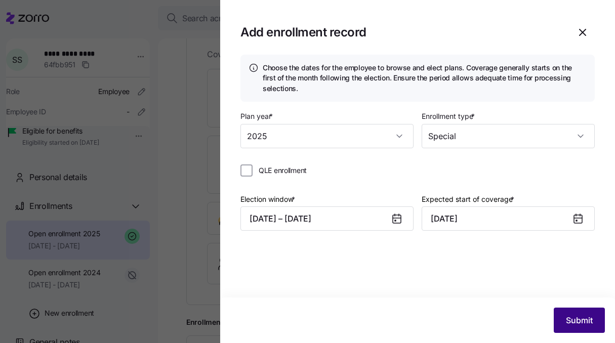
click at [579, 329] on button "Submit" at bounding box center [579, 320] width 51 height 25
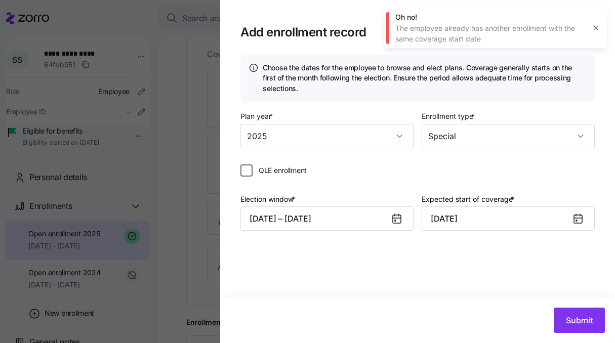
click at [246, 167] on input "QLE enrollment" at bounding box center [246, 170] width 12 height 12
checkbox input "true"
type input "October 1, 2025"
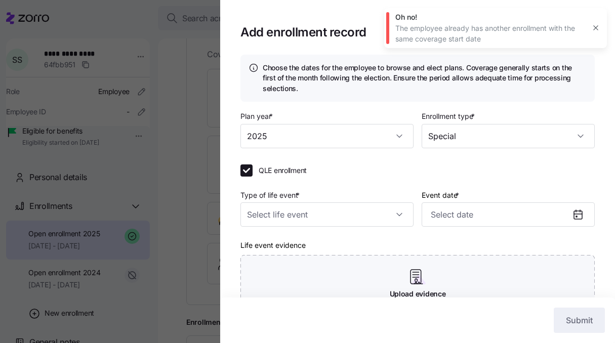
click at [253, 175] on label "QLE enrollment" at bounding box center [280, 170] width 54 height 10
click at [253, 175] on input "QLE enrollment" at bounding box center [246, 170] width 12 height 12
checkbox input "false"
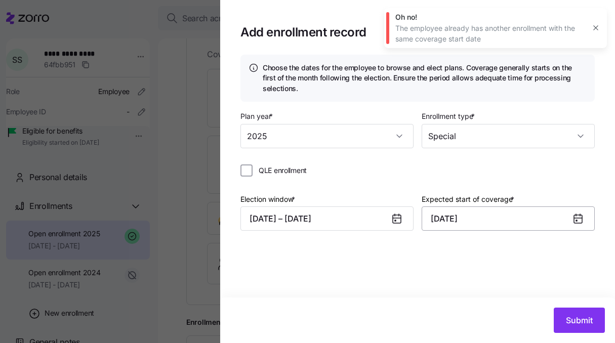
click at [472, 220] on input "October 1, 2025" at bounding box center [508, 218] width 173 height 24
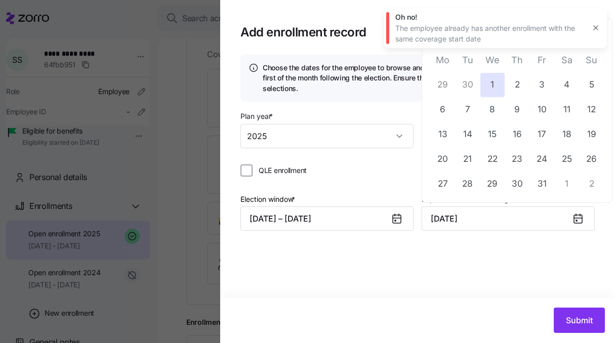
click at [451, 286] on div "Choose the dates for the employee to browse and elect plans. Coverage generally…" at bounding box center [417, 176] width 395 height 243
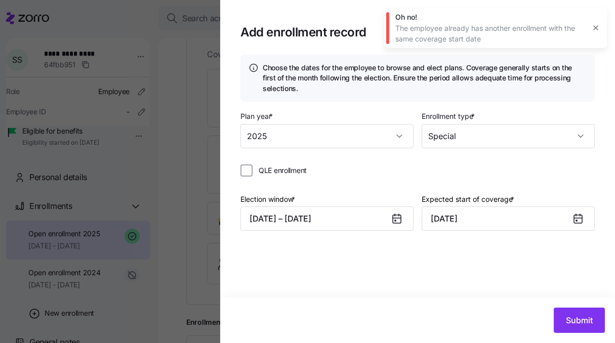
click at [598, 25] on icon "button" at bounding box center [596, 28] width 8 height 8
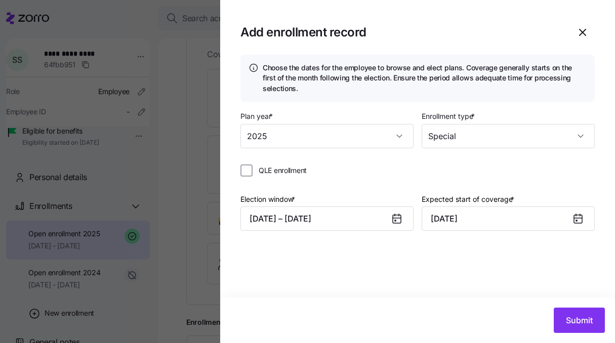
click at [400, 216] on icon at bounding box center [397, 219] width 12 height 12
click at [398, 219] on icon at bounding box center [397, 219] width 8 height 8
click at [396, 222] on icon at bounding box center [397, 219] width 8 height 8
click at [342, 219] on button "09/03/2025 – 09/20/2025" at bounding box center [326, 218] width 173 height 24
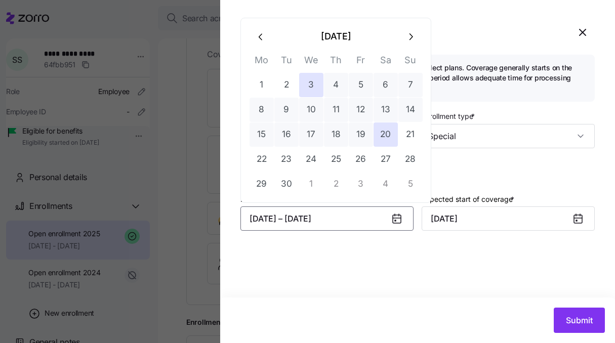
click at [268, 36] on button "button" at bounding box center [261, 36] width 24 height 24
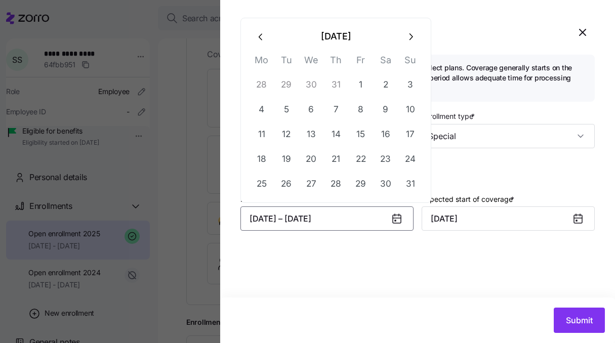
click at [265, 37] on icon "button" at bounding box center [261, 36] width 11 height 11
click at [256, 10] on icon "button" at bounding box center [261, 12] width 11 height 11
click at [259, 33] on icon "button" at bounding box center [261, 36] width 11 height 11
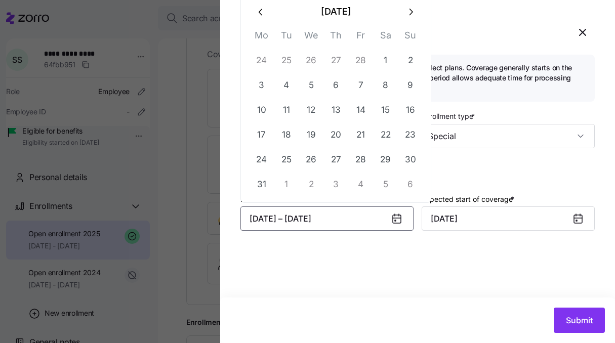
click at [259, 16] on icon "button" at bounding box center [261, 12] width 11 height 11
click at [263, 38] on icon "button" at bounding box center [261, 36] width 11 height 11
click at [262, 32] on icon "button" at bounding box center [261, 36] width 11 height 11
click at [267, 86] on button "2" at bounding box center [261, 85] width 24 height 24
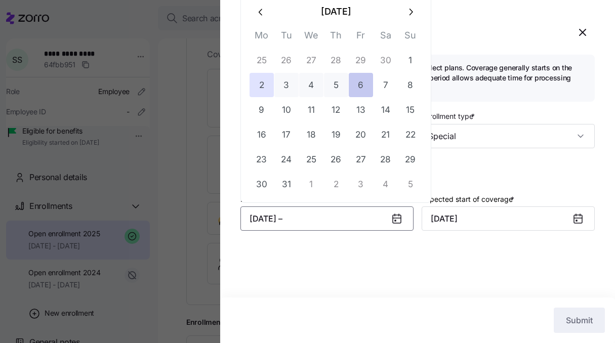
click at [356, 88] on button "6" at bounding box center [361, 85] width 24 height 24
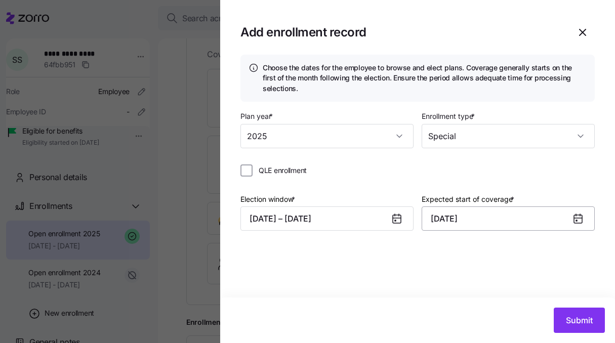
click at [511, 217] on input "October 1, 2025" at bounding box center [508, 218] width 173 height 24
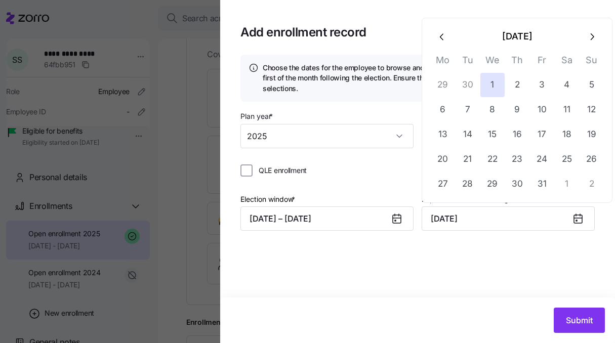
click at [443, 40] on icon "button" at bounding box center [442, 36] width 11 height 11
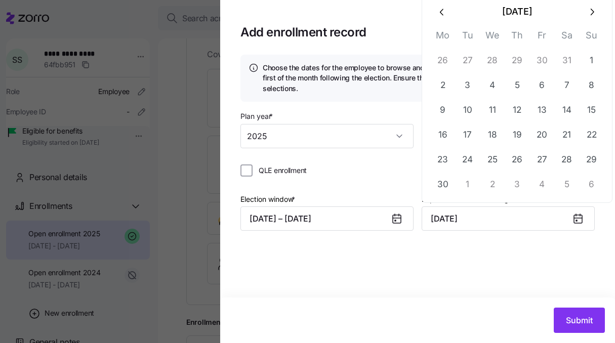
click at [443, 40] on th "Mo" at bounding box center [442, 38] width 25 height 20
click at [439, 12] on icon "button" at bounding box center [442, 12] width 11 height 11
click at [440, 32] on icon "button" at bounding box center [442, 36] width 11 height 11
click at [440, 32] on th "Mo" at bounding box center [442, 38] width 25 height 20
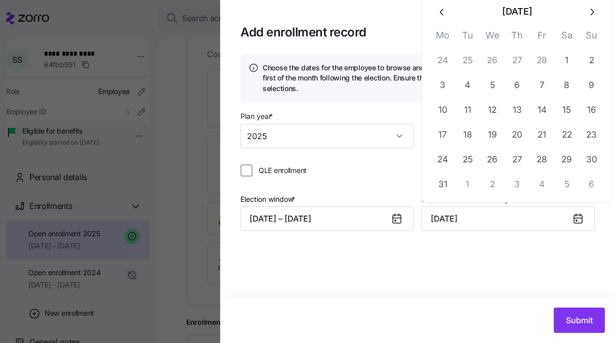
click at [438, 14] on icon "button" at bounding box center [442, 12] width 11 height 11
click at [439, 32] on icon "button" at bounding box center [442, 36] width 11 height 11
click at [480, 224] on input "October 1, 2025" at bounding box center [508, 218] width 173 height 24
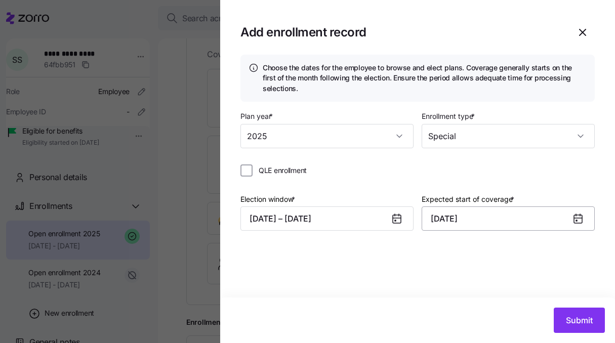
click at [518, 209] on input "October 1, 2025" at bounding box center [508, 218] width 173 height 24
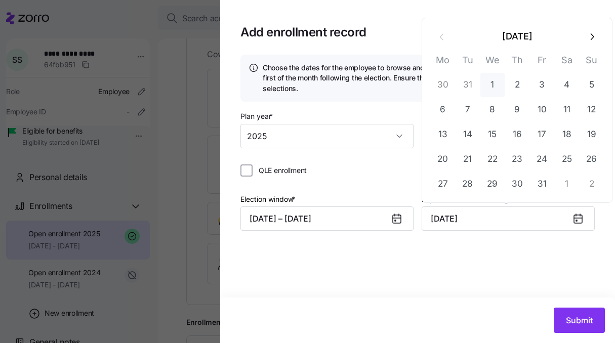
click at [490, 89] on button "1" at bounding box center [492, 85] width 24 height 24
type input "January 1, 2025"
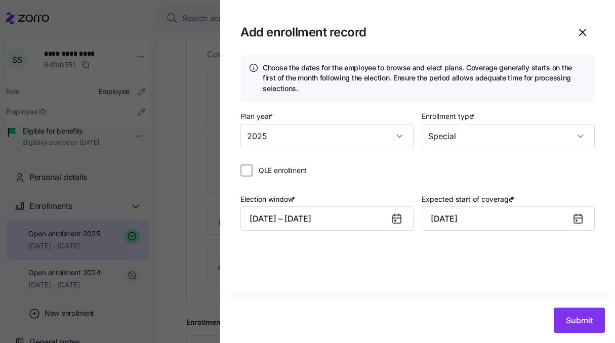
click at [576, 214] on icon at bounding box center [578, 219] width 12 height 12
click at [574, 226] on div at bounding box center [582, 218] width 24 height 23
click at [516, 222] on input "January 1, 2025" at bounding box center [508, 218] width 173 height 24
click at [322, 145] on input "2025" at bounding box center [326, 136] width 173 height 24
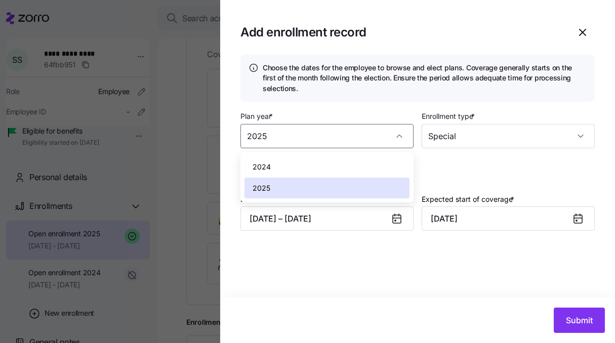
click at [323, 157] on div "2024" at bounding box center [326, 166] width 165 height 21
type input "2024"
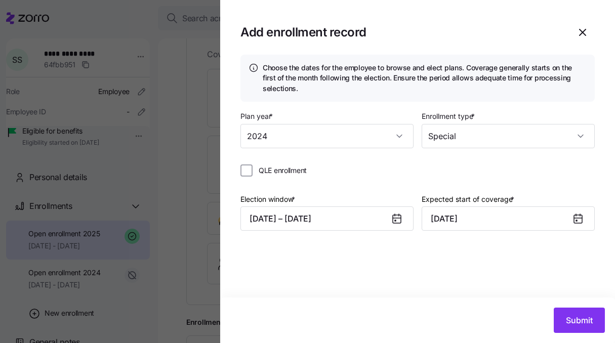
click at [572, 220] on icon at bounding box center [578, 219] width 12 height 12
click at [575, 220] on icon at bounding box center [578, 219] width 8 height 8
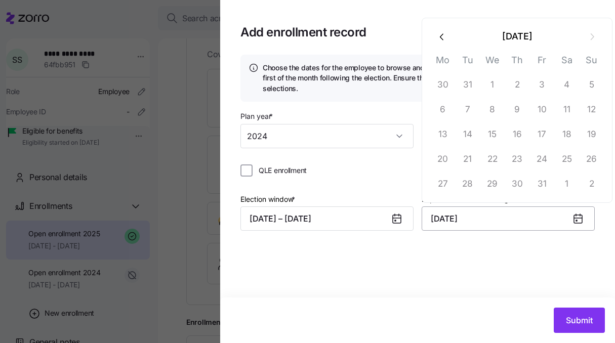
click at [519, 218] on input "January 1, 2025" at bounding box center [508, 218] width 173 height 24
click at [445, 38] on icon "button" at bounding box center [442, 36] width 11 height 11
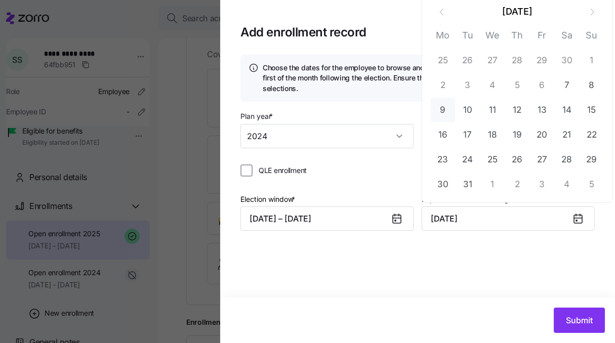
click at [443, 116] on button "9" at bounding box center [443, 110] width 24 height 24
type input "December 9, 2024"
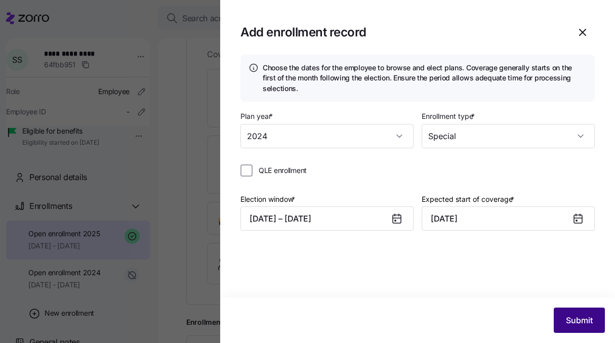
click at [591, 317] on span "Submit" at bounding box center [579, 320] width 27 height 12
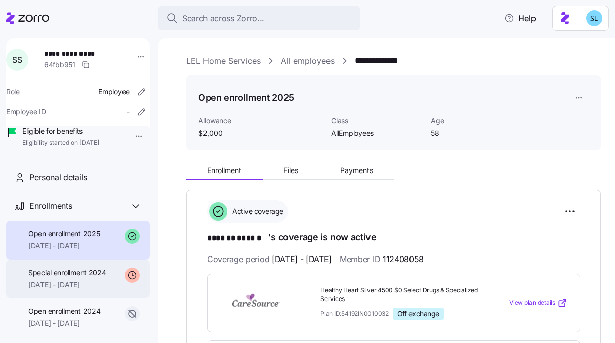
click at [103, 290] on span "[DATE] - [DATE]" at bounding box center [67, 285] width 78 height 10
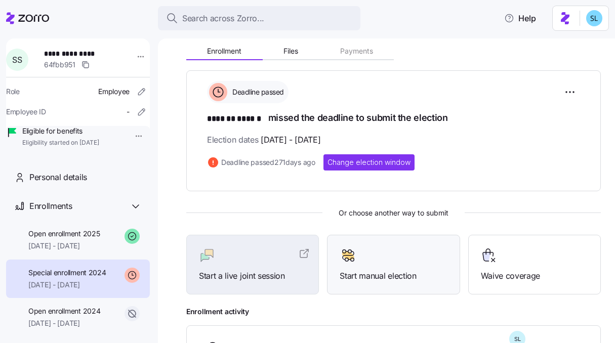
scroll to position [199, 0]
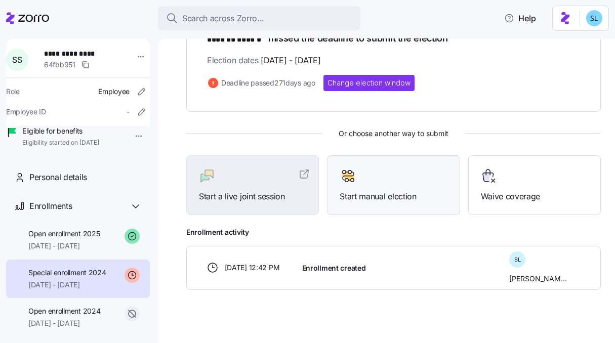
click at [397, 206] on div "Start manual election" at bounding box center [393, 185] width 133 height 60
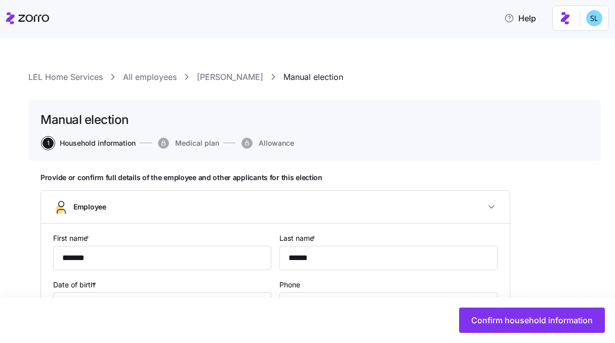
type input "**********"
type input "(812) 569-5141"
type input "[DEMOGRAPHIC_DATA] citizen"
type input "AllEmployees"
click at [237, 79] on link "[PERSON_NAME]" at bounding box center [230, 77] width 66 height 13
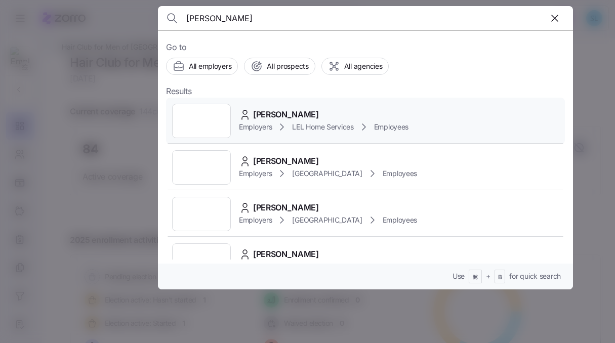
type input "[PERSON_NAME]"
click at [288, 117] on span "[PERSON_NAME]" at bounding box center [286, 114] width 66 height 13
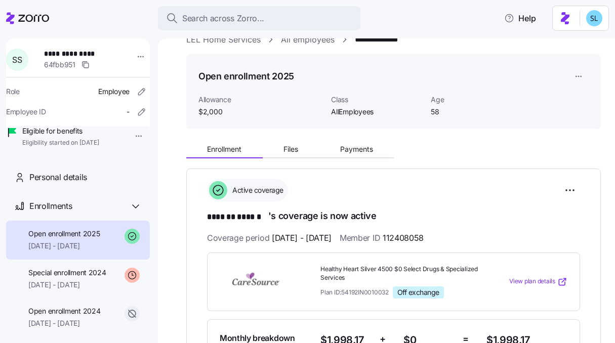
scroll to position [76, 0]
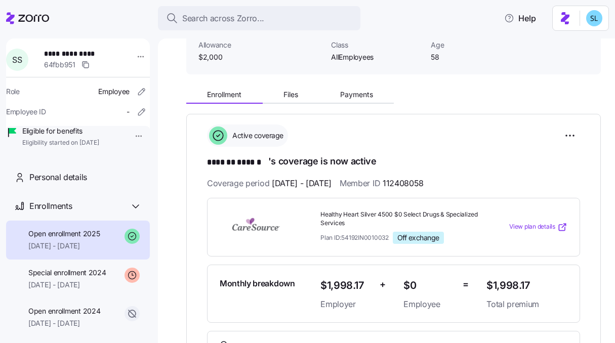
click at [355, 216] on span "Healthy Heart Silver 4500 $0 Select Drugs & Specialized Services" at bounding box center [399, 219] width 158 height 17
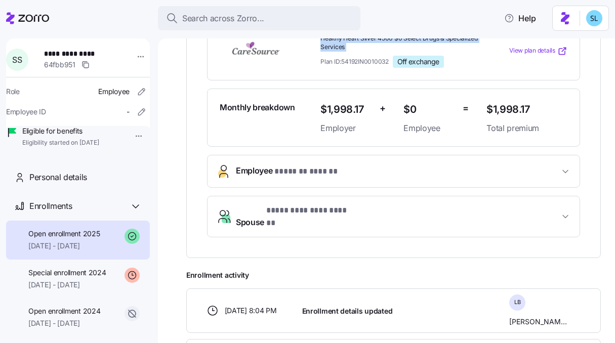
scroll to position [96, 0]
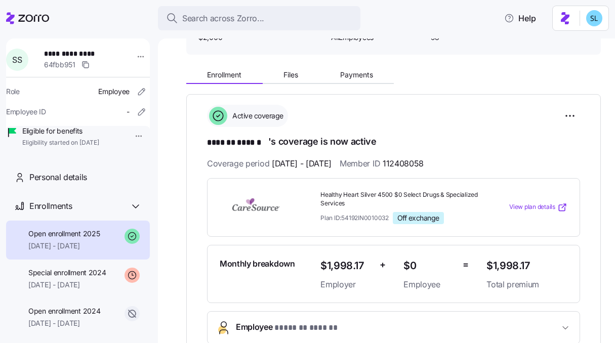
click at [475, 128] on div "**********" at bounding box center [393, 249] width 373 height 289
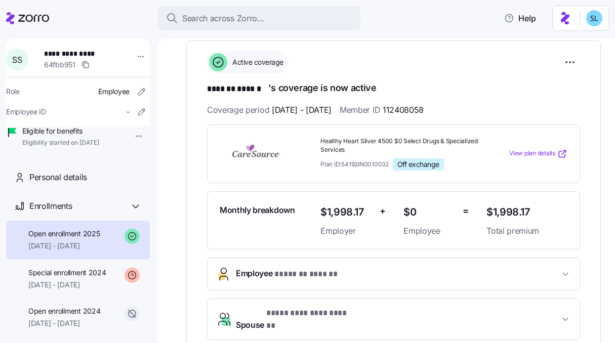
scroll to position [273, 0]
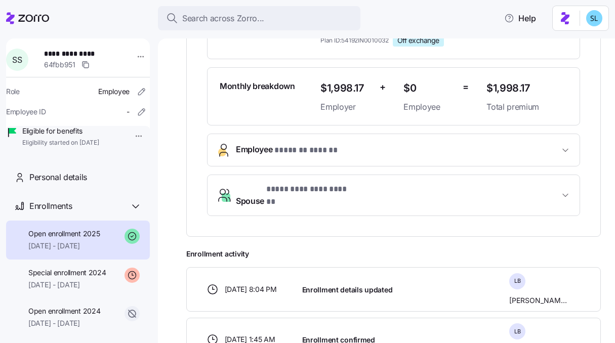
click at [505, 88] on span "$1,998.17" at bounding box center [526, 88] width 81 height 17
copy span "$1,998.17"
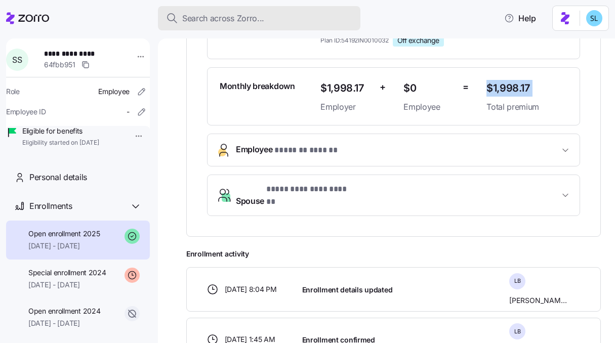
click at [285, 18] on div "Search across Zorro..." at bounding box center [259, 18] width 186 height 13
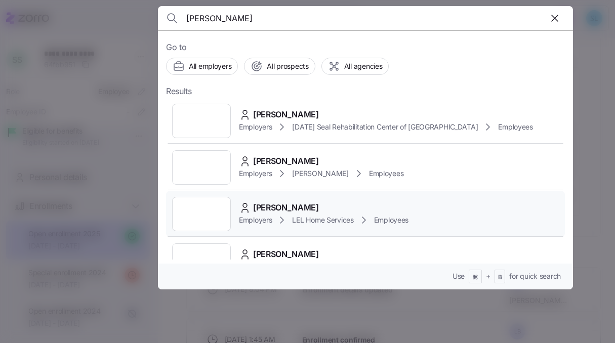
type input "[PERSON_NAME]"
click at [299, 201] on span "[PERSON_NAME]" at bounding box center [286, 207] width 66 height 13
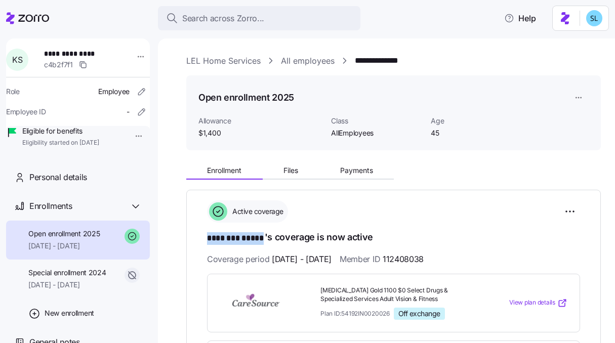
drag, startPoint x: 264, startPoint y: 240, endPoint x: 205, endPoint y: 235, distance: 58.9
copy span "******** *****"
